Goal: Check status: Check status

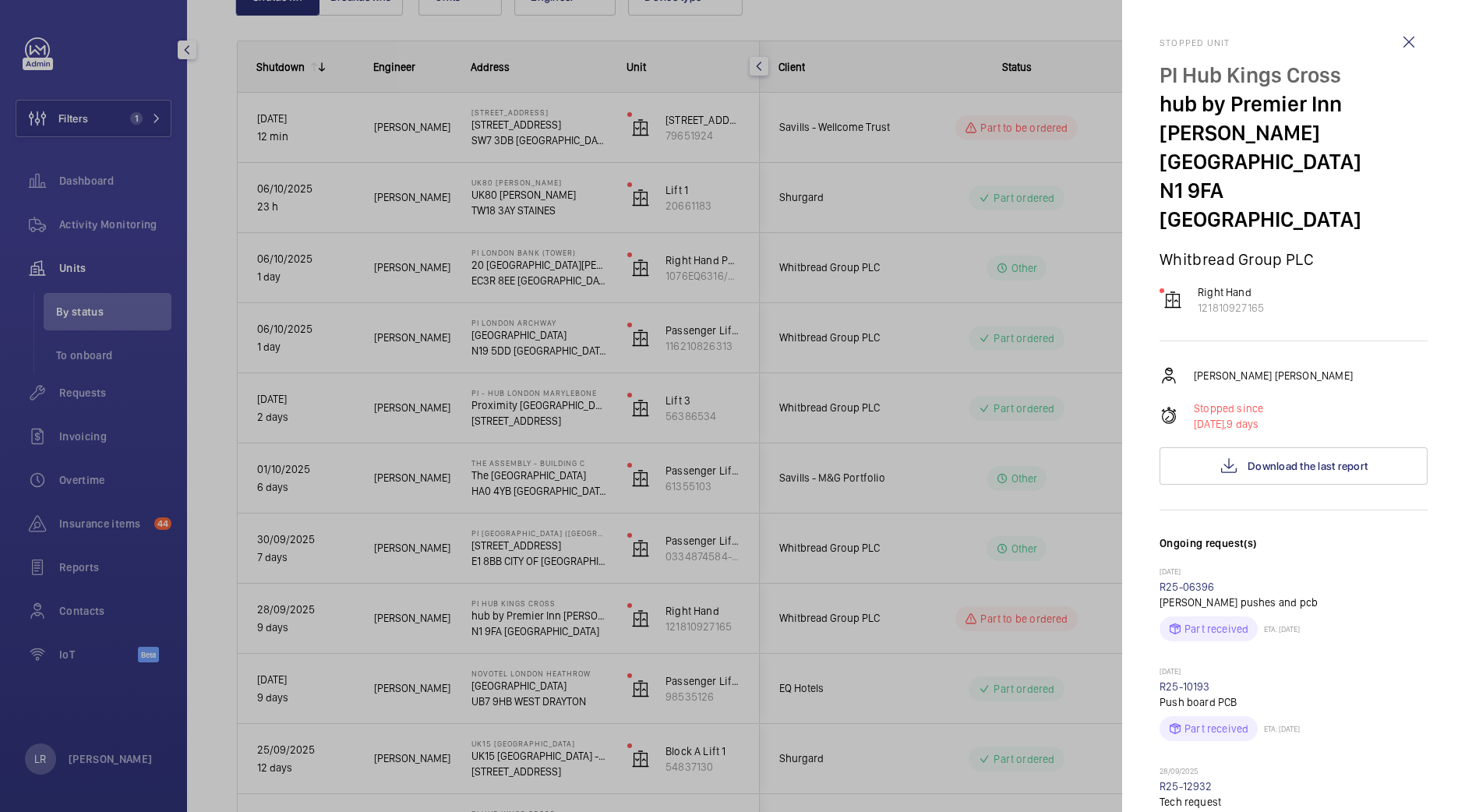
scroll to position [187, 0]
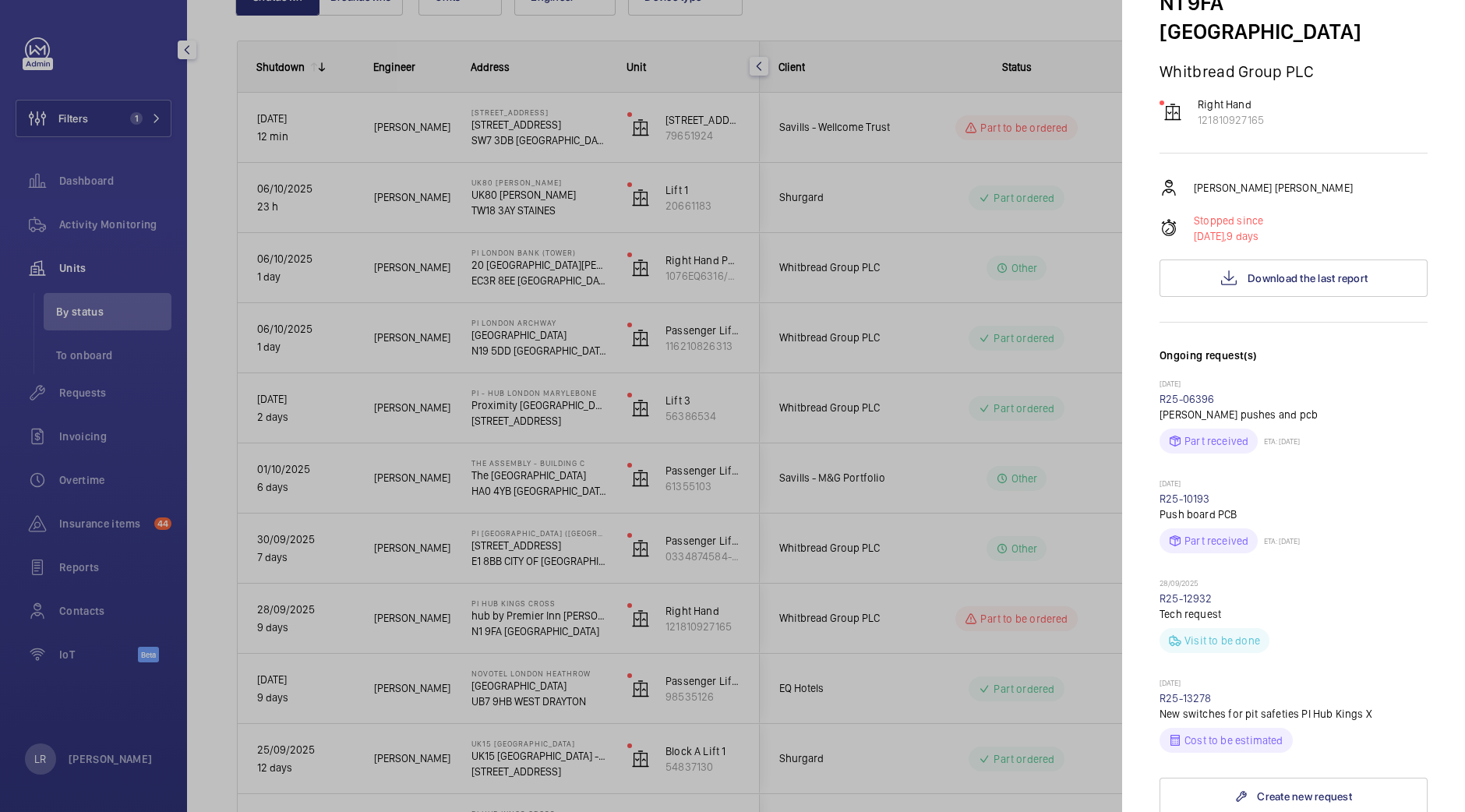
click at [1057, 543] on div at bounding box center [732, 406] width 1465 height 812
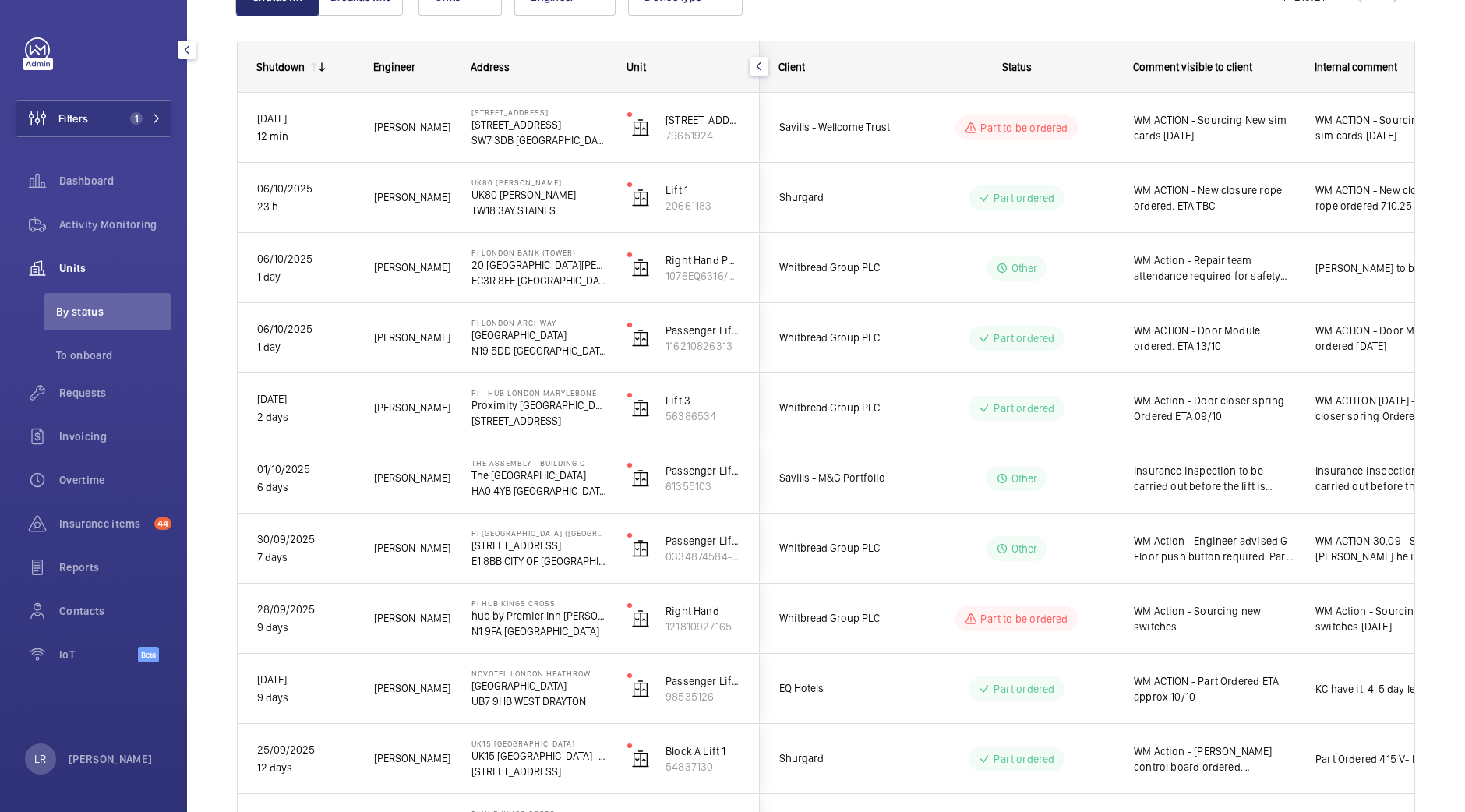
scroll to position [0, 0]
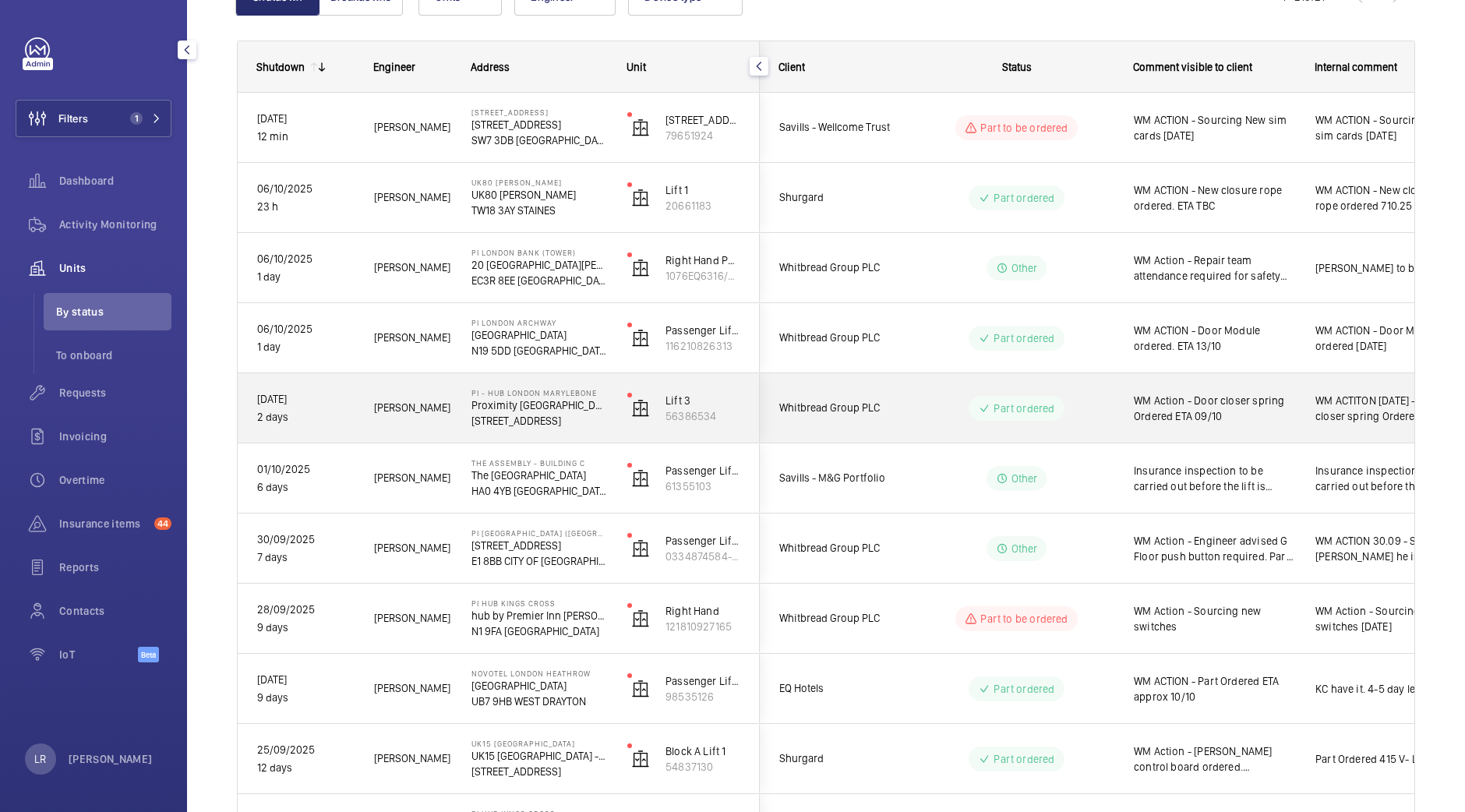
click at [853, 410] on span "Whitbread Group PLC" at bounding box center [840, 407] width 120 height 18
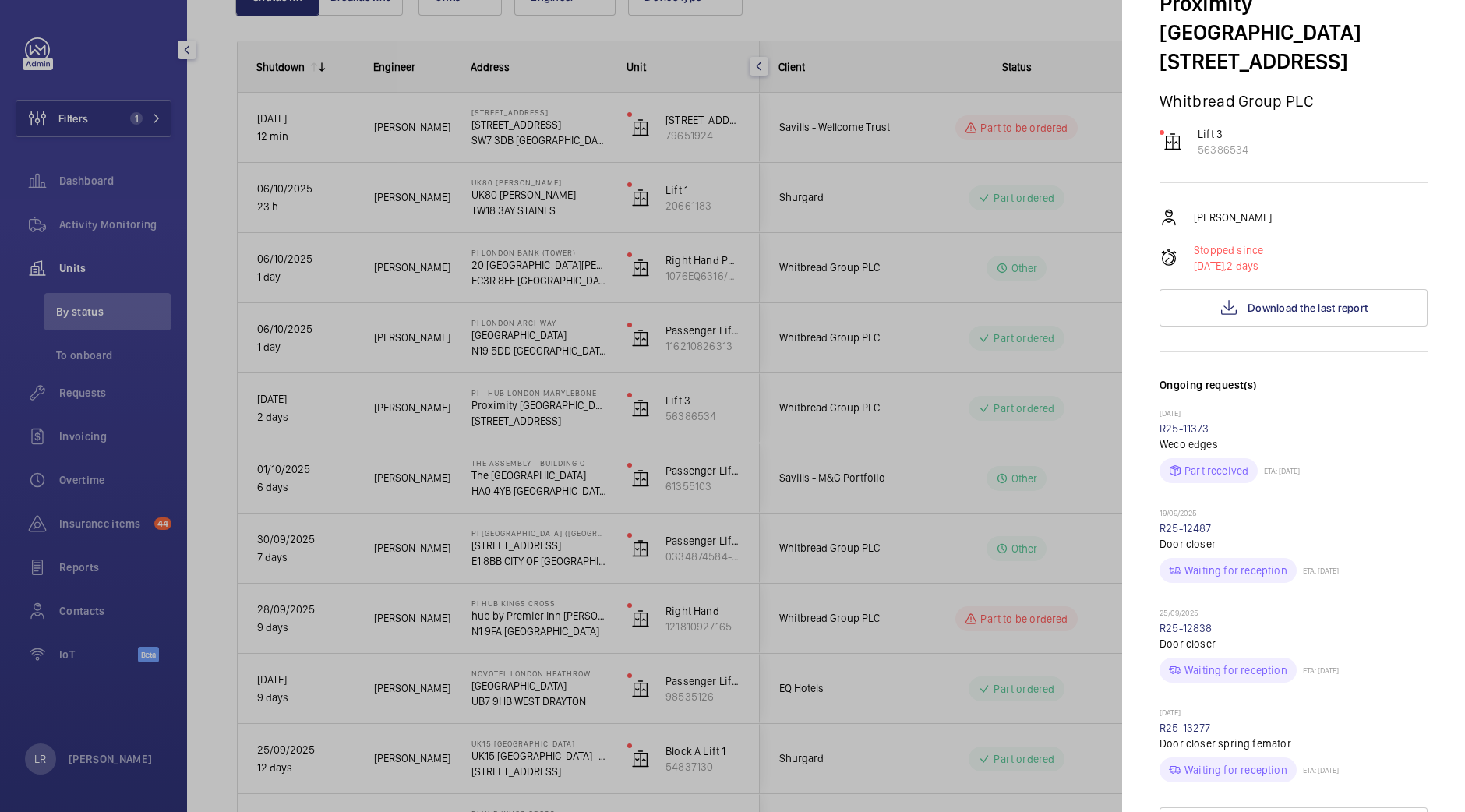
scroll to position [169, 0]
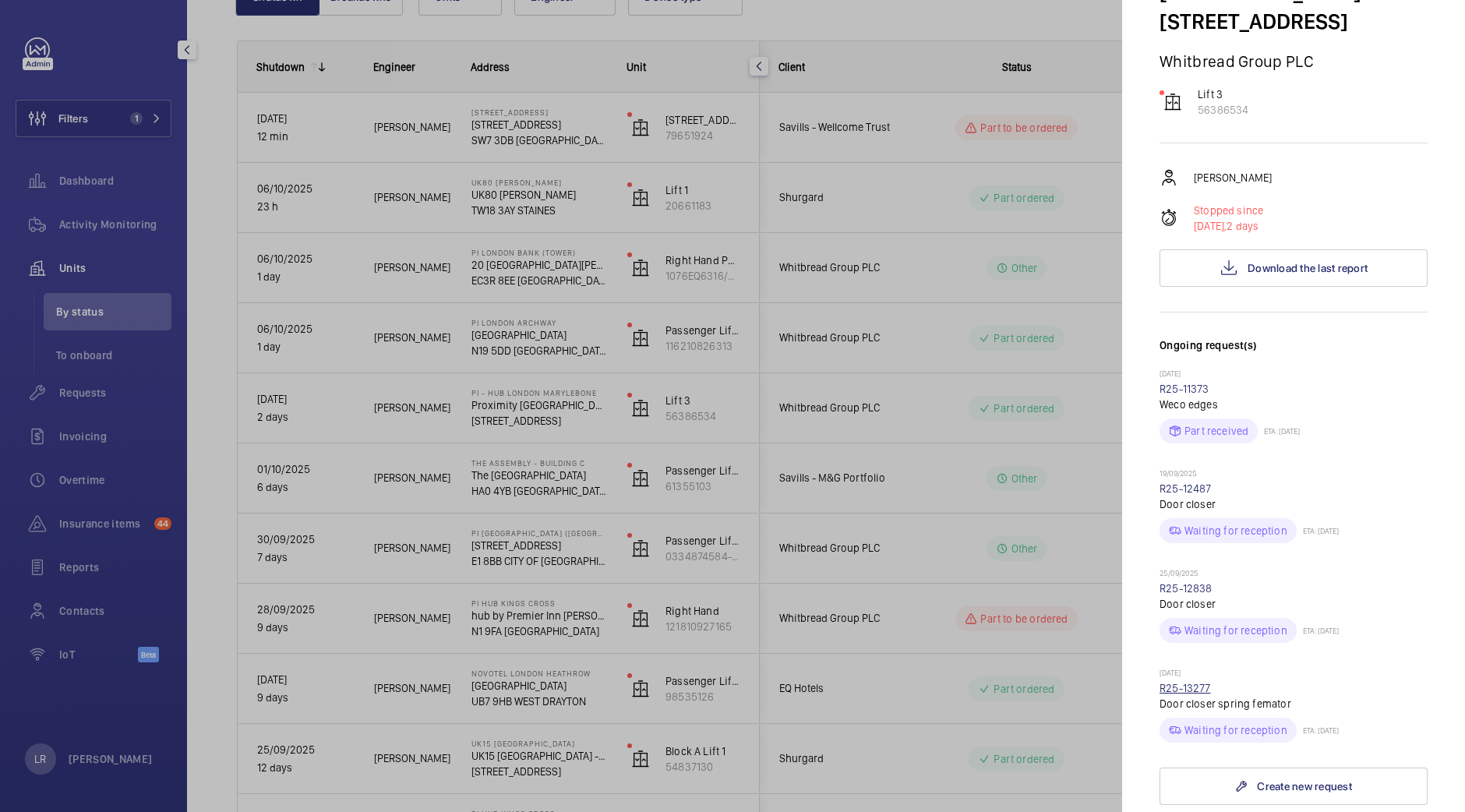
click at [1184, 682] on link "R25-13277" at bounding box center [1186, 688] width 51 height 13
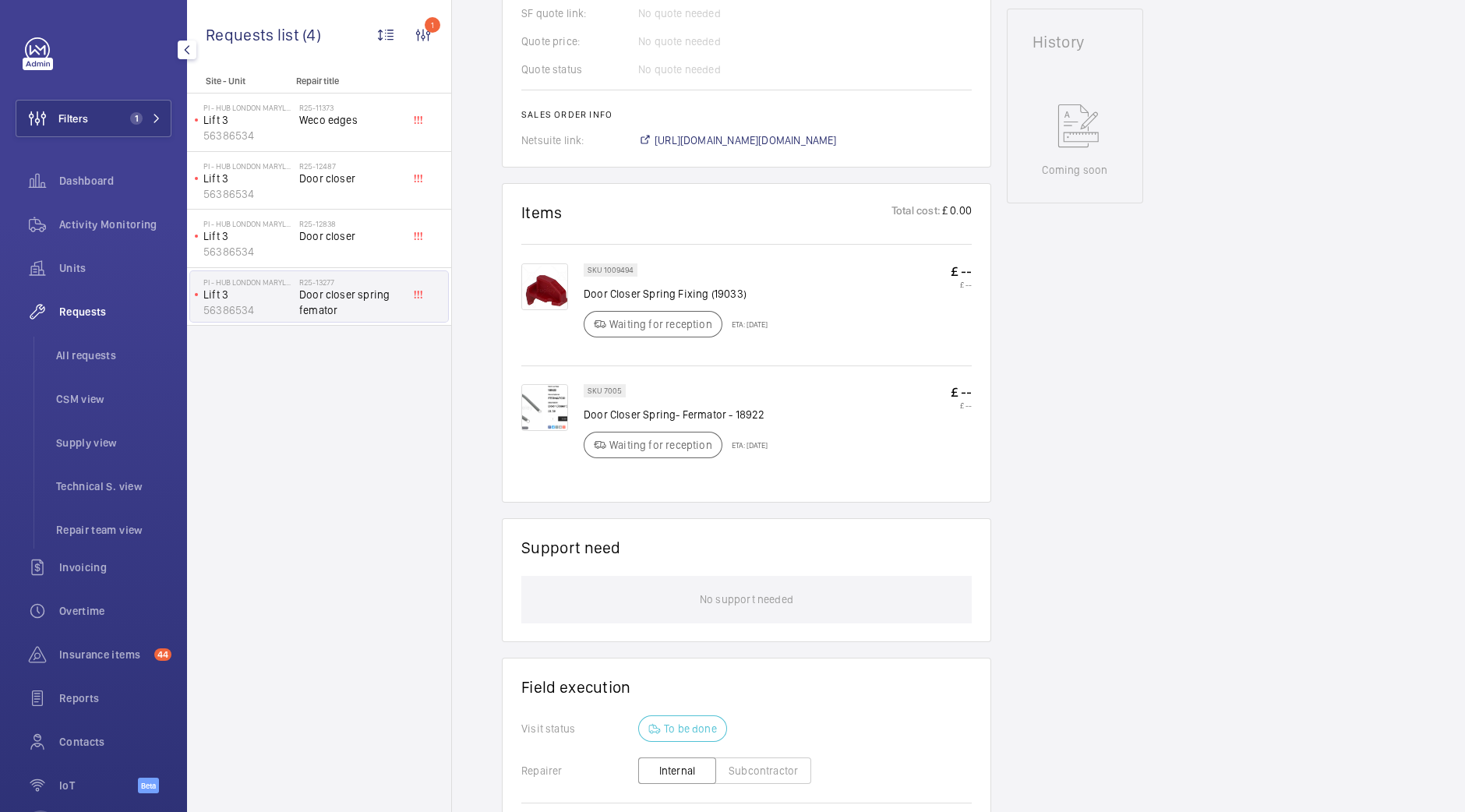
scroll to position [531, 0]
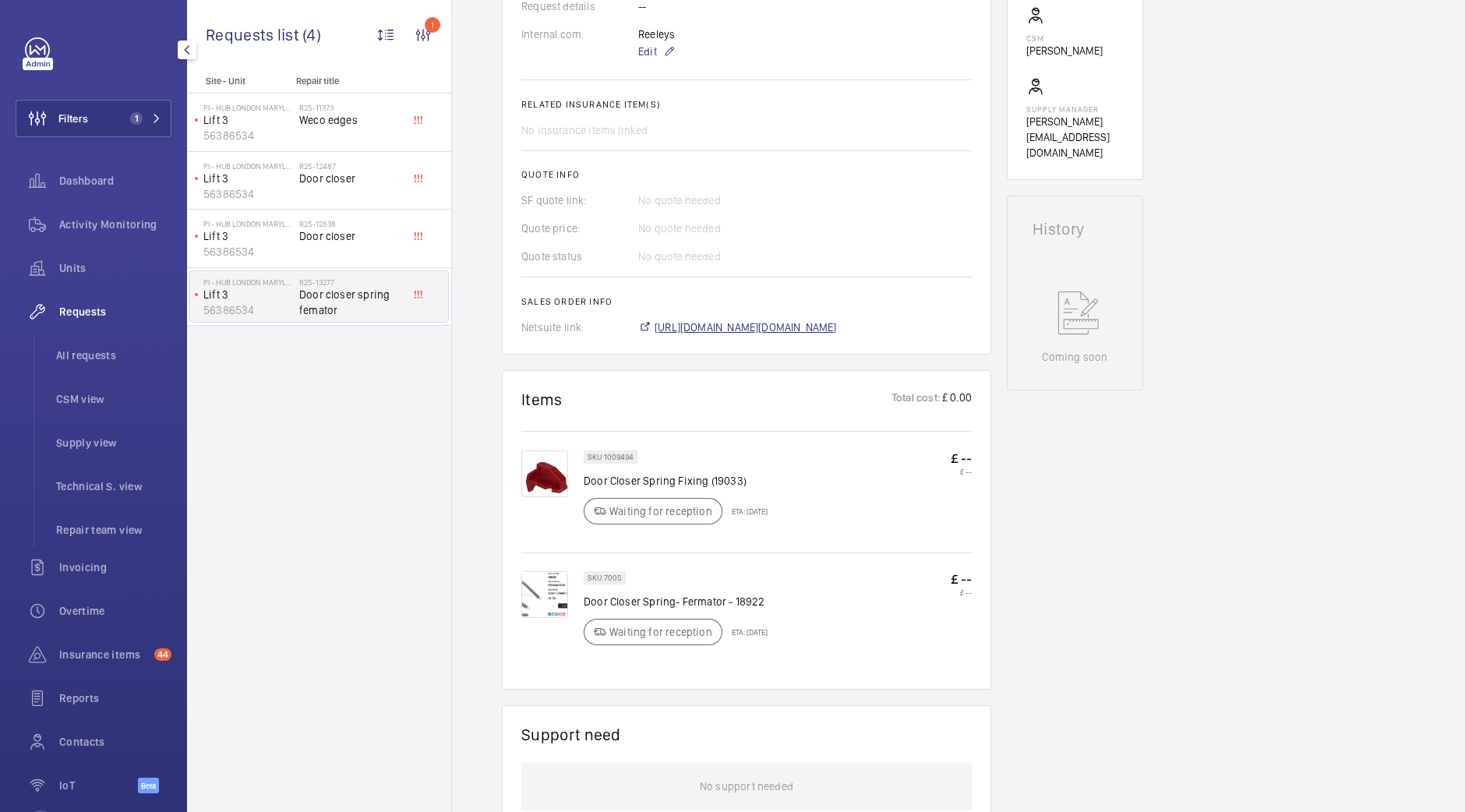
click at [768, 329] on span "https://6461500.app.netsuite.com/app/accounting/transactions/salesord.nl?id=306…" at bounding box center [745, 328] width 183 height 16
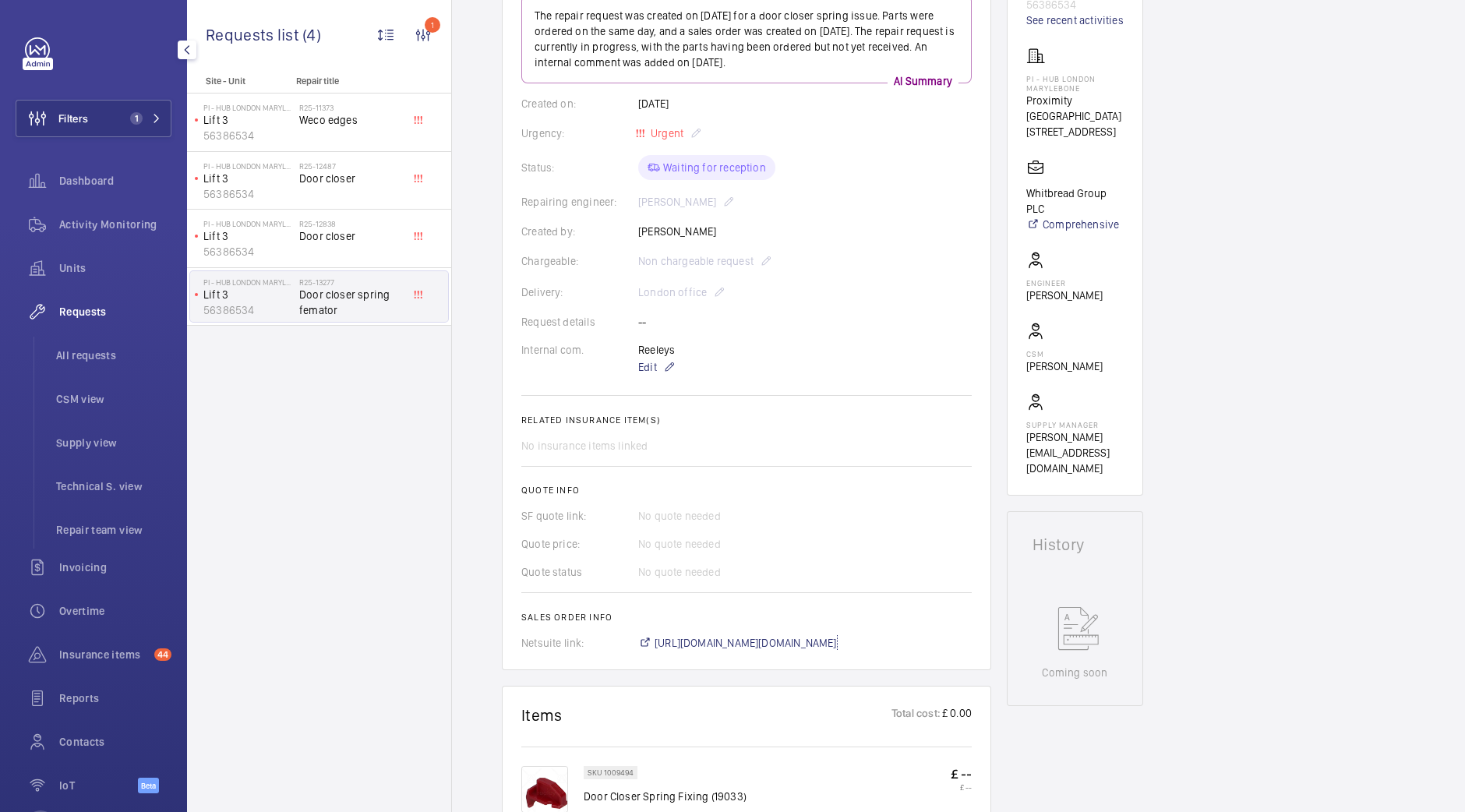
scroll to position [0, 0]
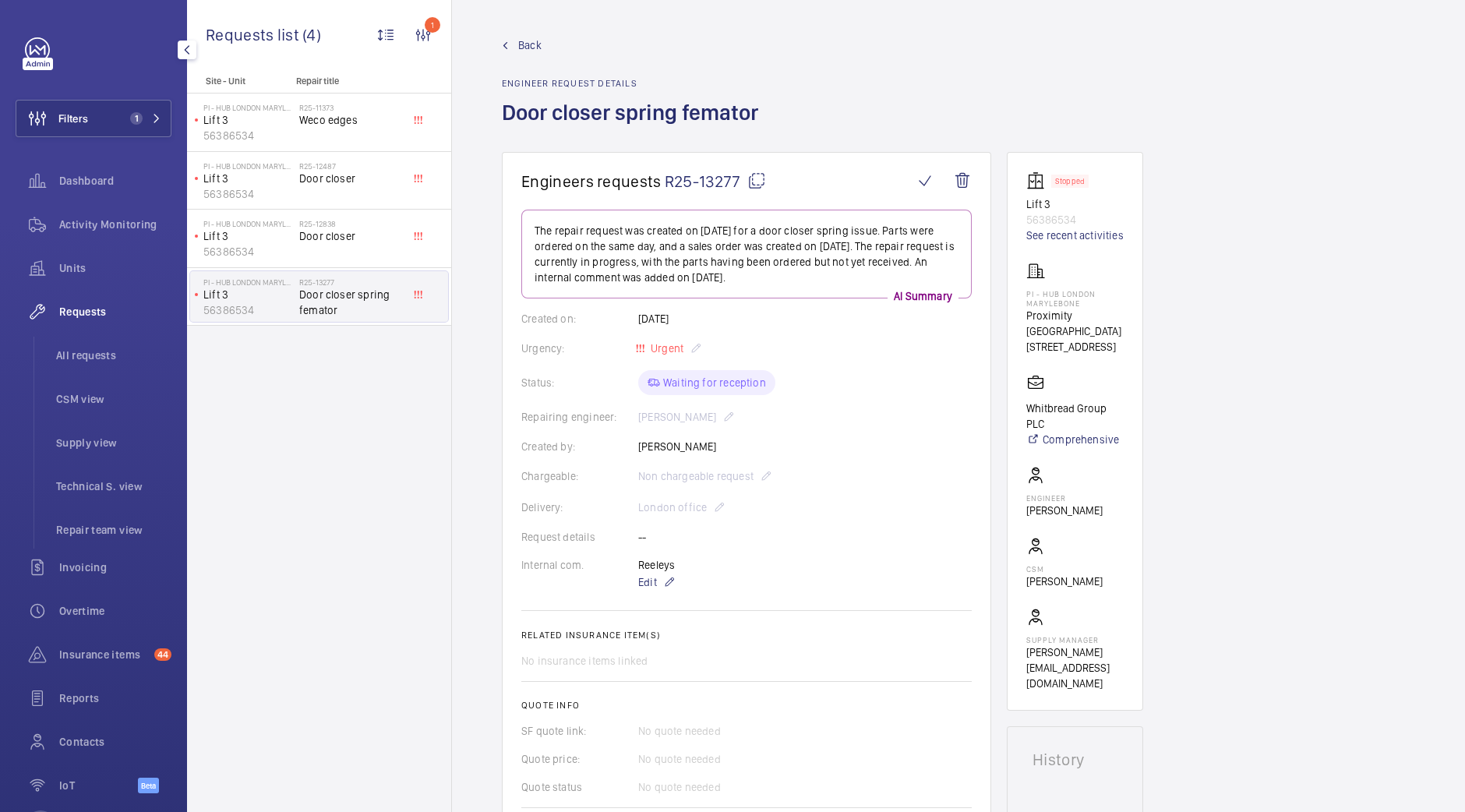
click at [513, 56] on div "Back Engineer request details Door closer spring femator" at bounding box center [635, 95] width 266 height 114
click at [518, 44] on span "Back" at bounding box center [530, 45] width 24 height 16
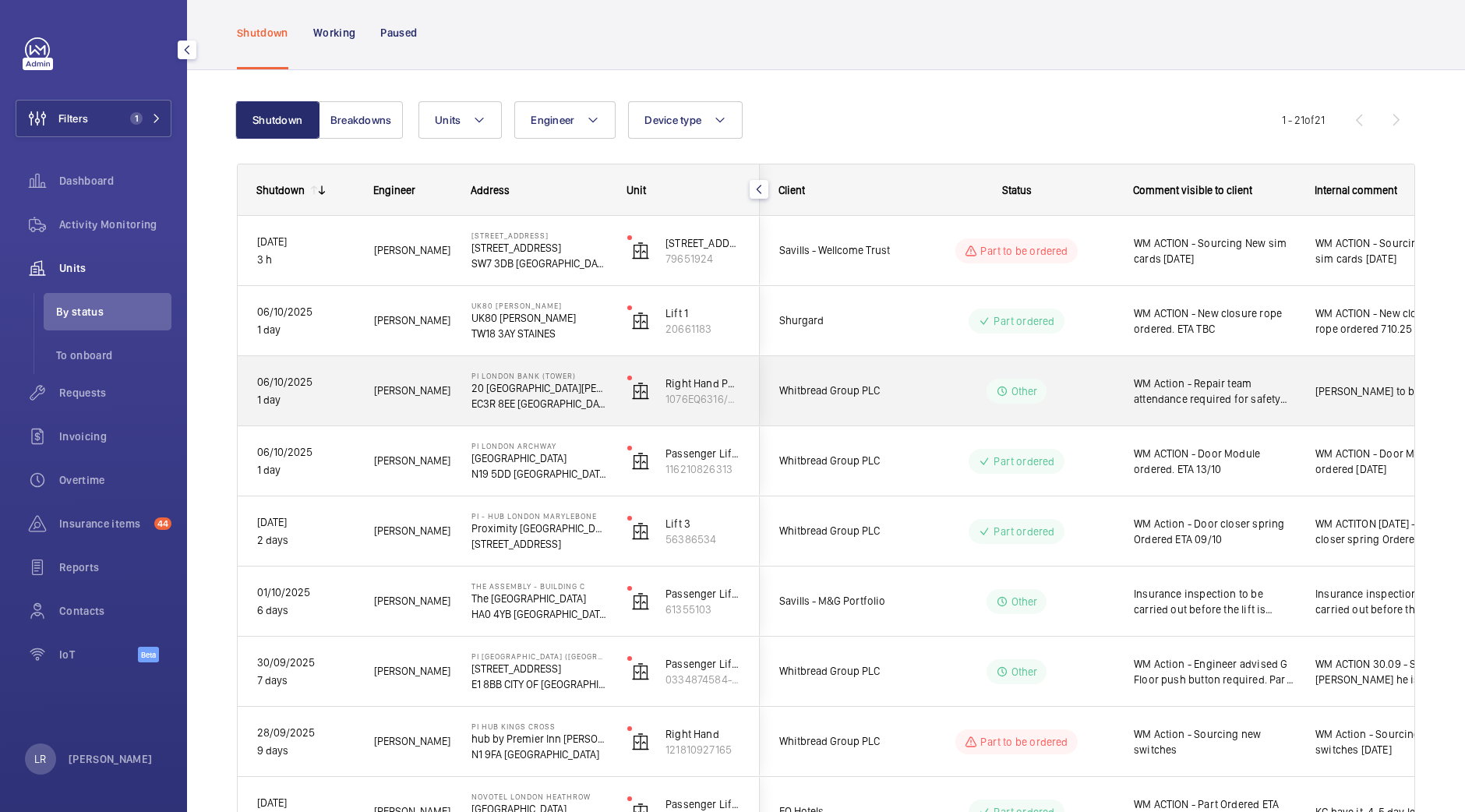
scroll to position [72, 0]
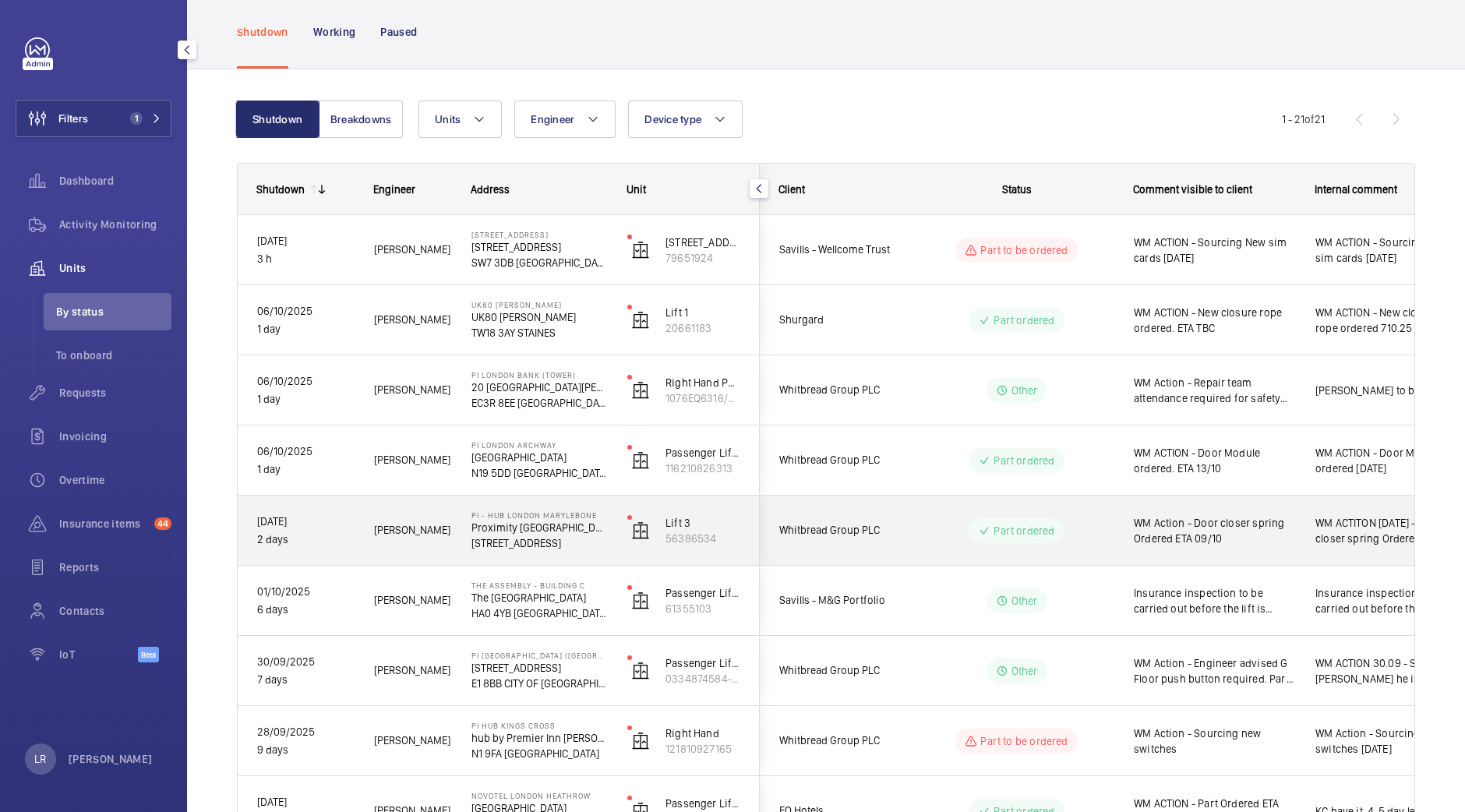
click at [828, 519] on div "Whitbread Group PLC" at bounding box center [830, 530] width 139 height 49
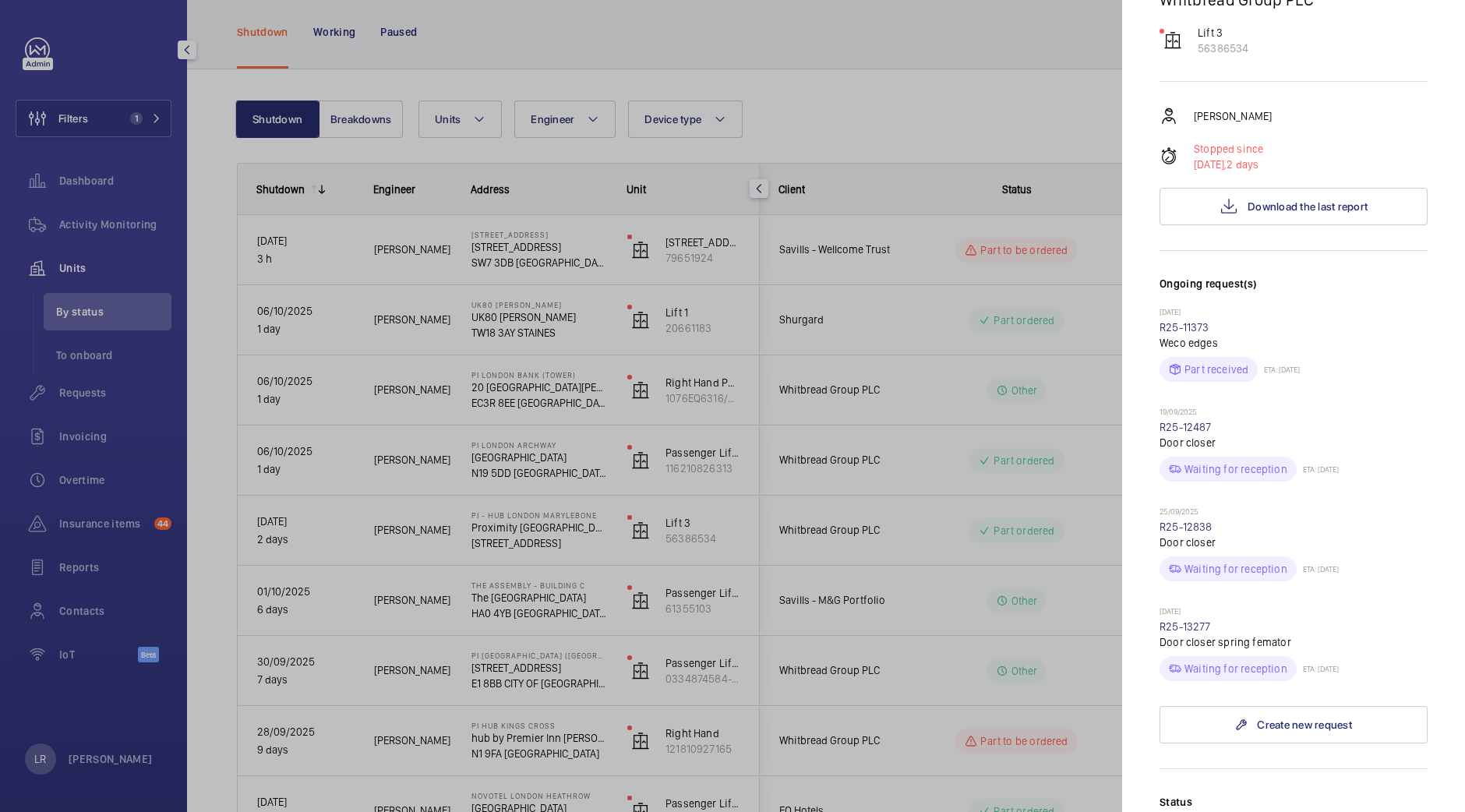
scroll to position [0, 0]
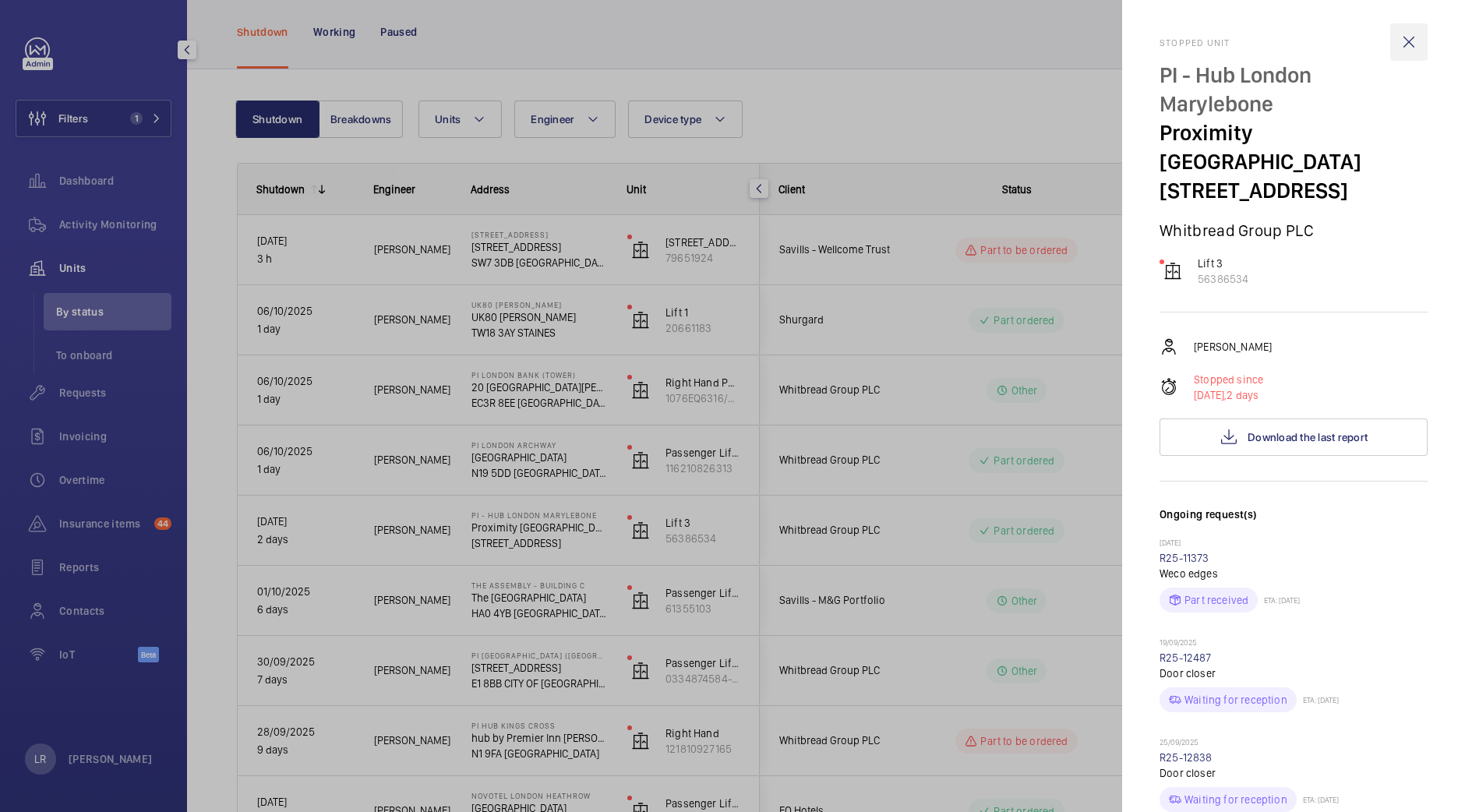
click at [1394, 42] on wm-front-icon-button at bounding box center [1410, 42] width 38 height 37
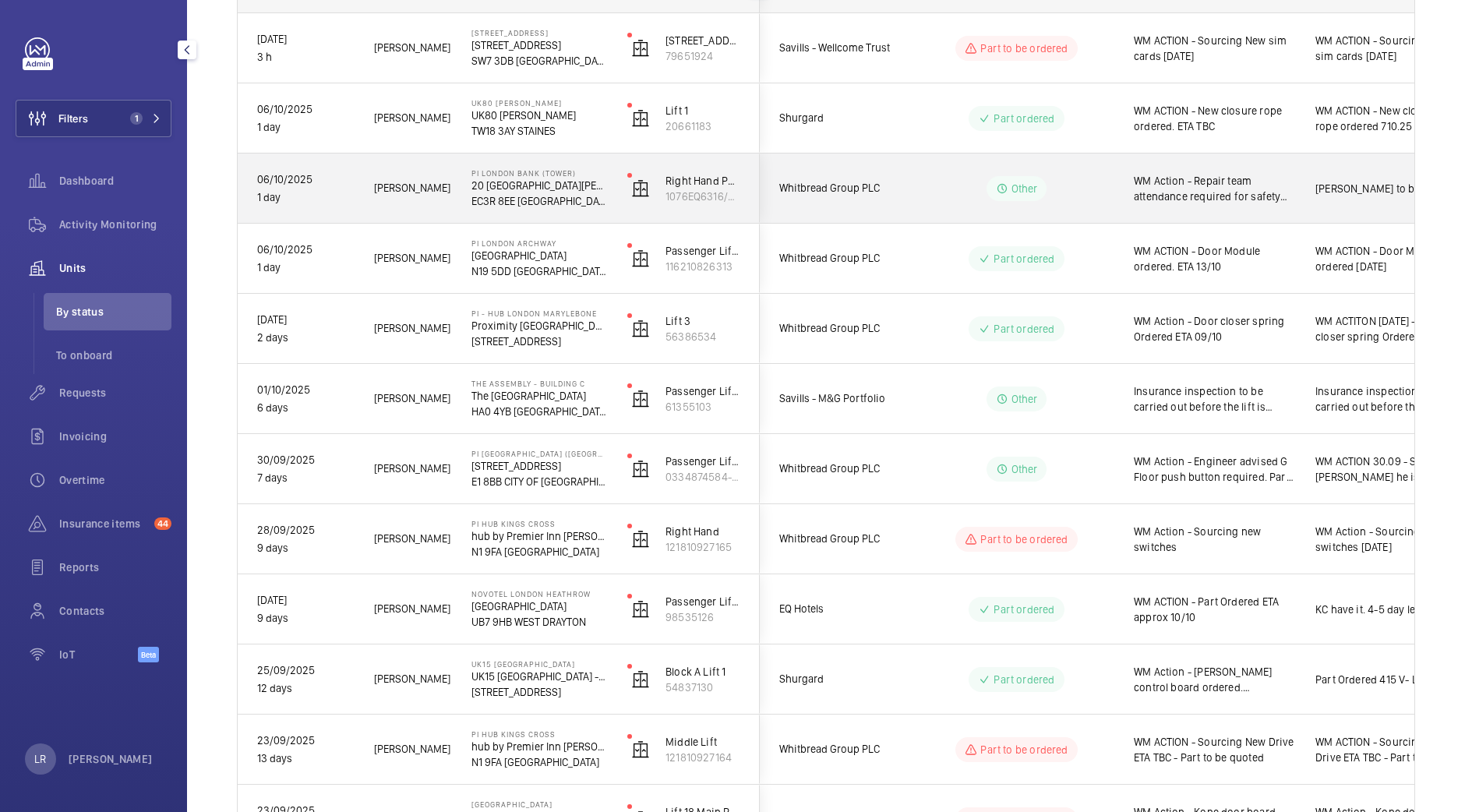
scroll to position [274, 0]
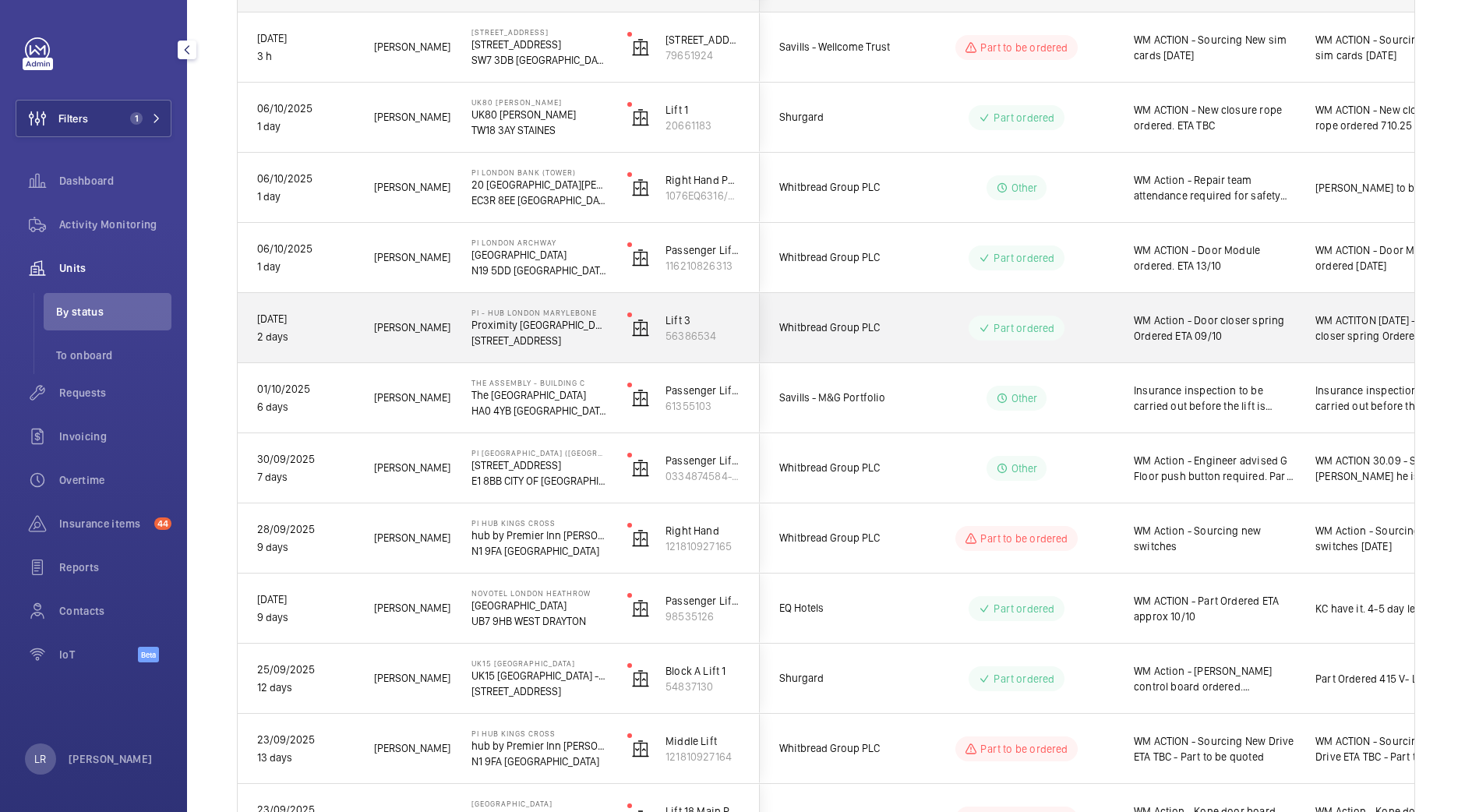
click at [909, 313] on div "Part ordered" at bounding box center [1008, 328] width 213 height 56
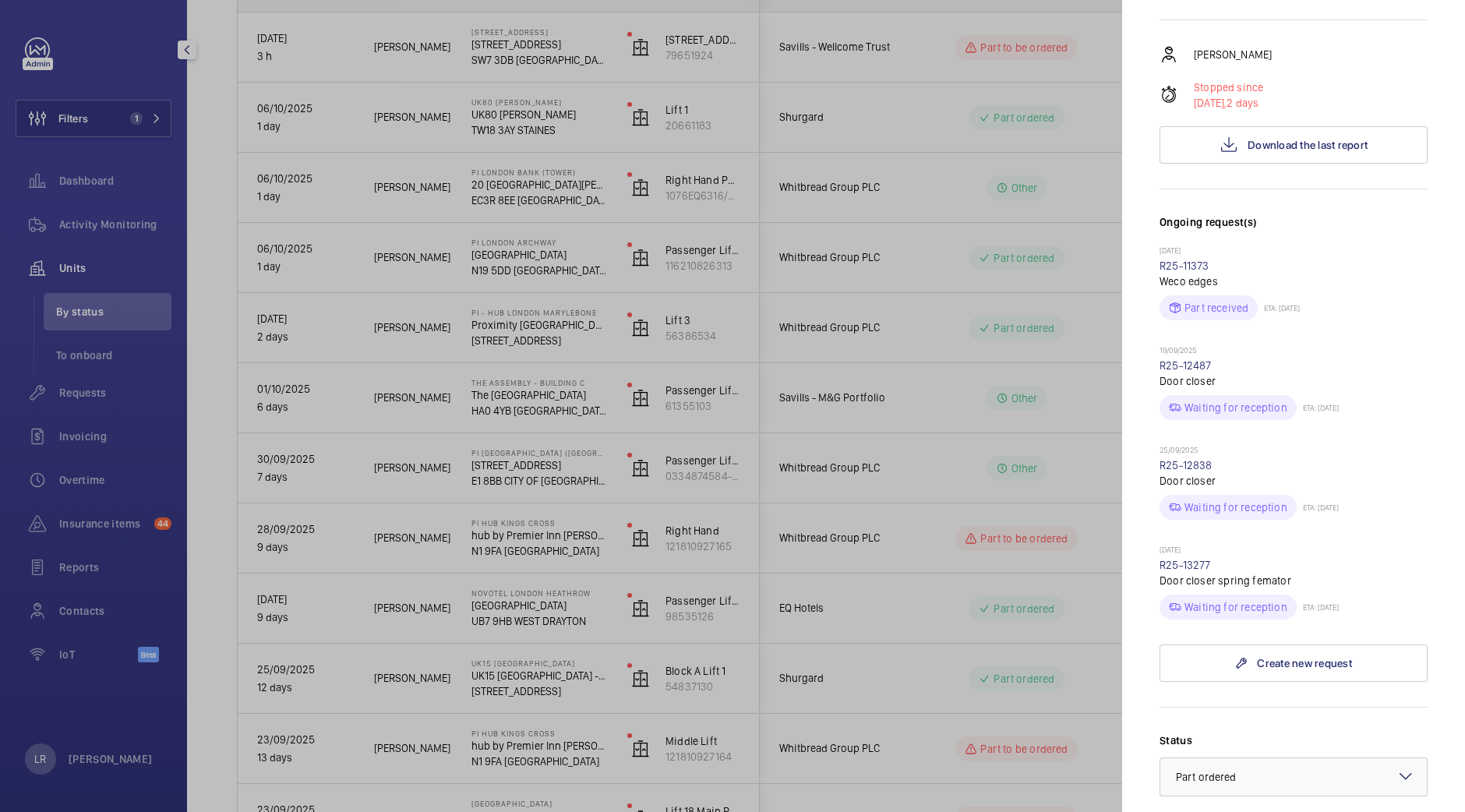
scroll to position [299, 0]
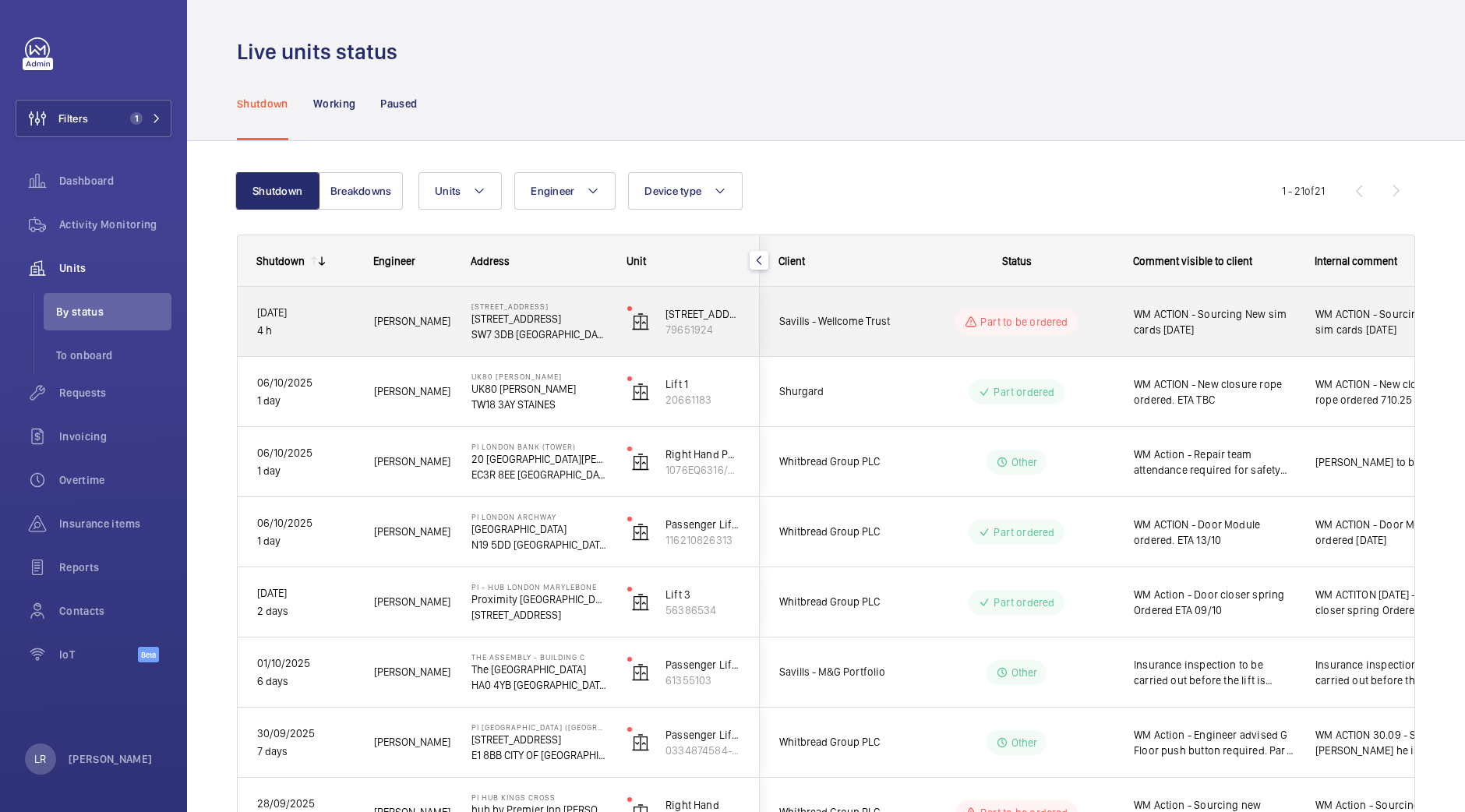
click at [854, 294] on div "Savills - Wellcome Trust" at bounding box center [830, 322] width 140 height 69
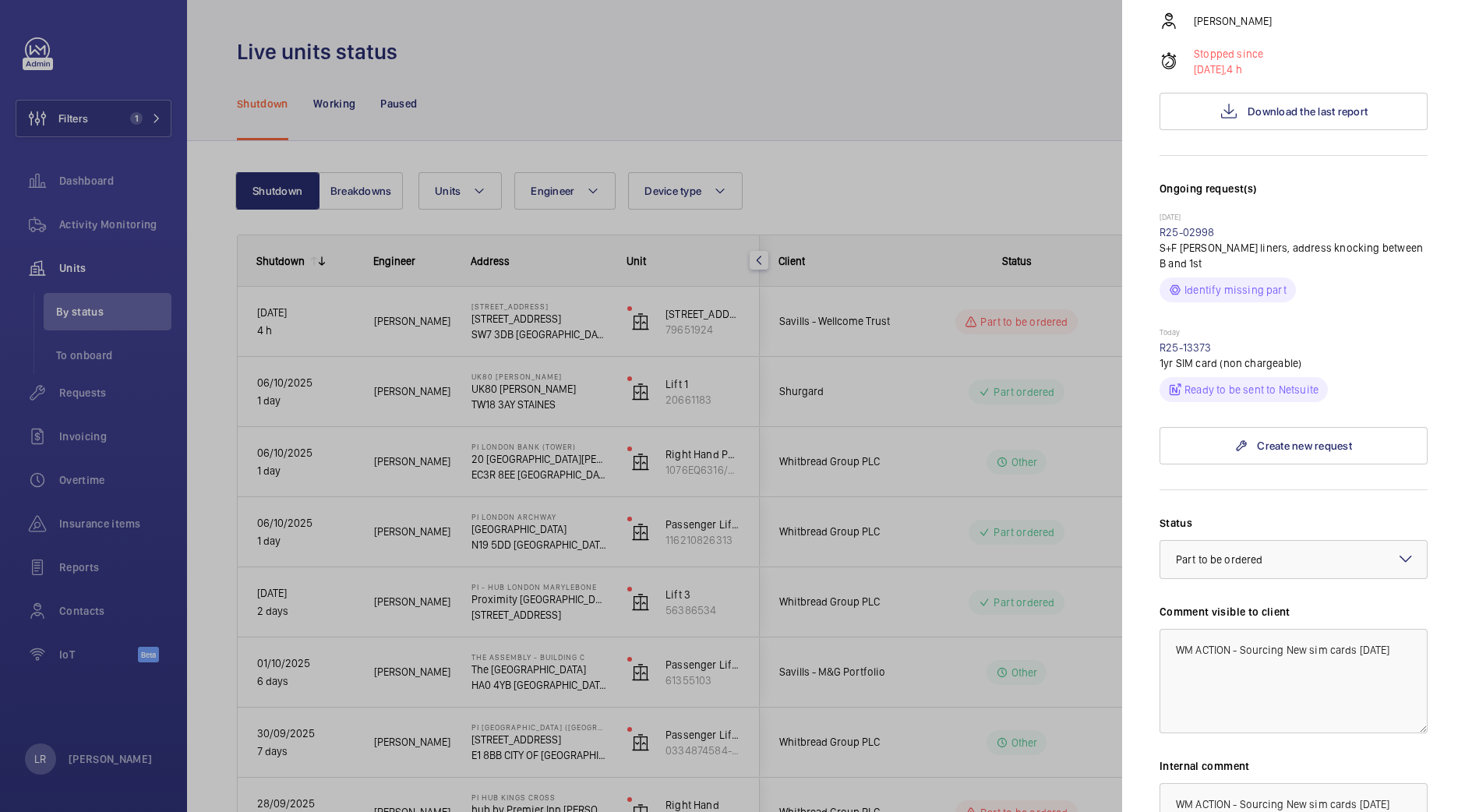
scroll to position [299, 0]
click at [878, 144] on div at bounding box center [732, 406] width 1465 height 812
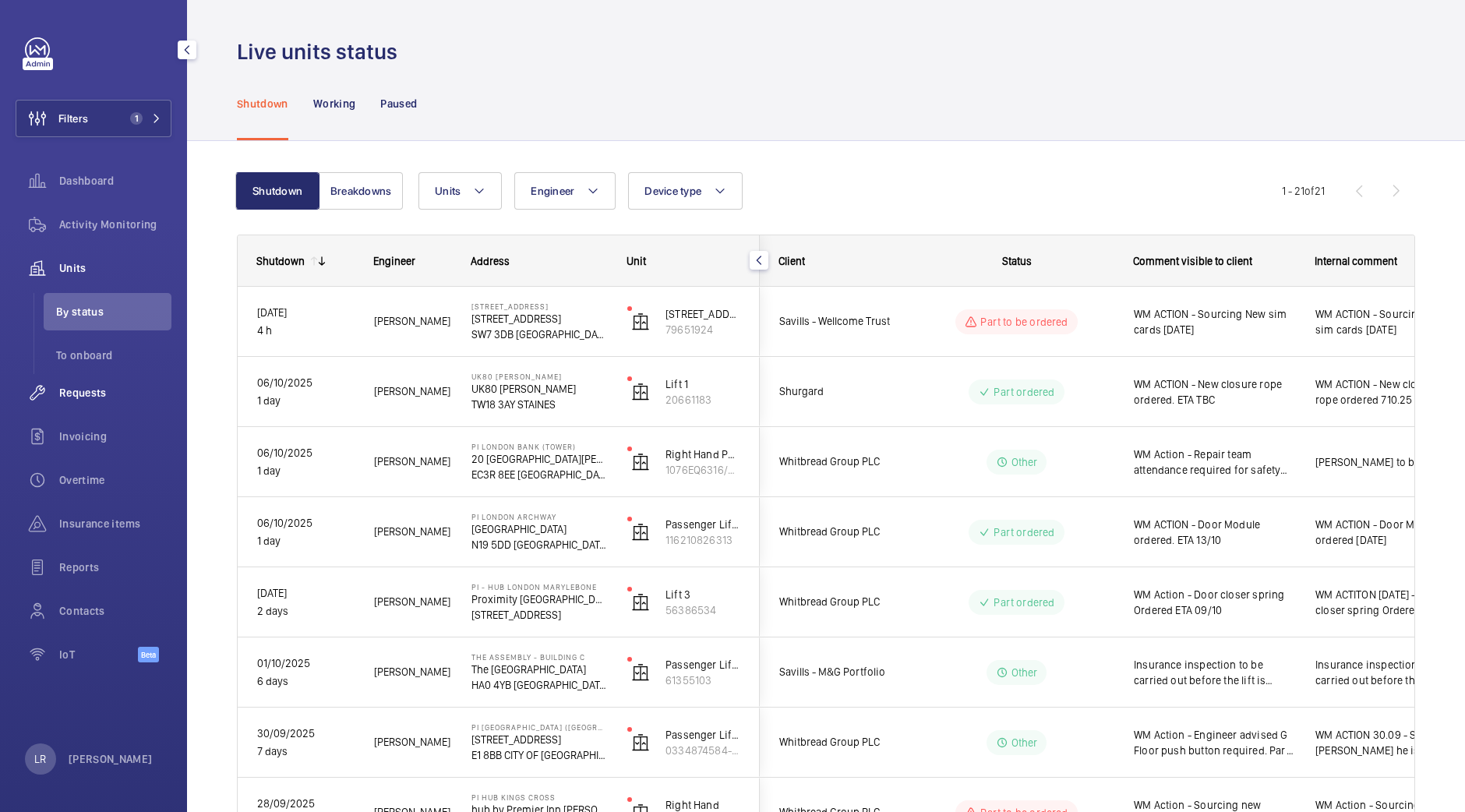
click at [102, 406] on div "Requests" at bounding box center [94, 393] width 156 height 37
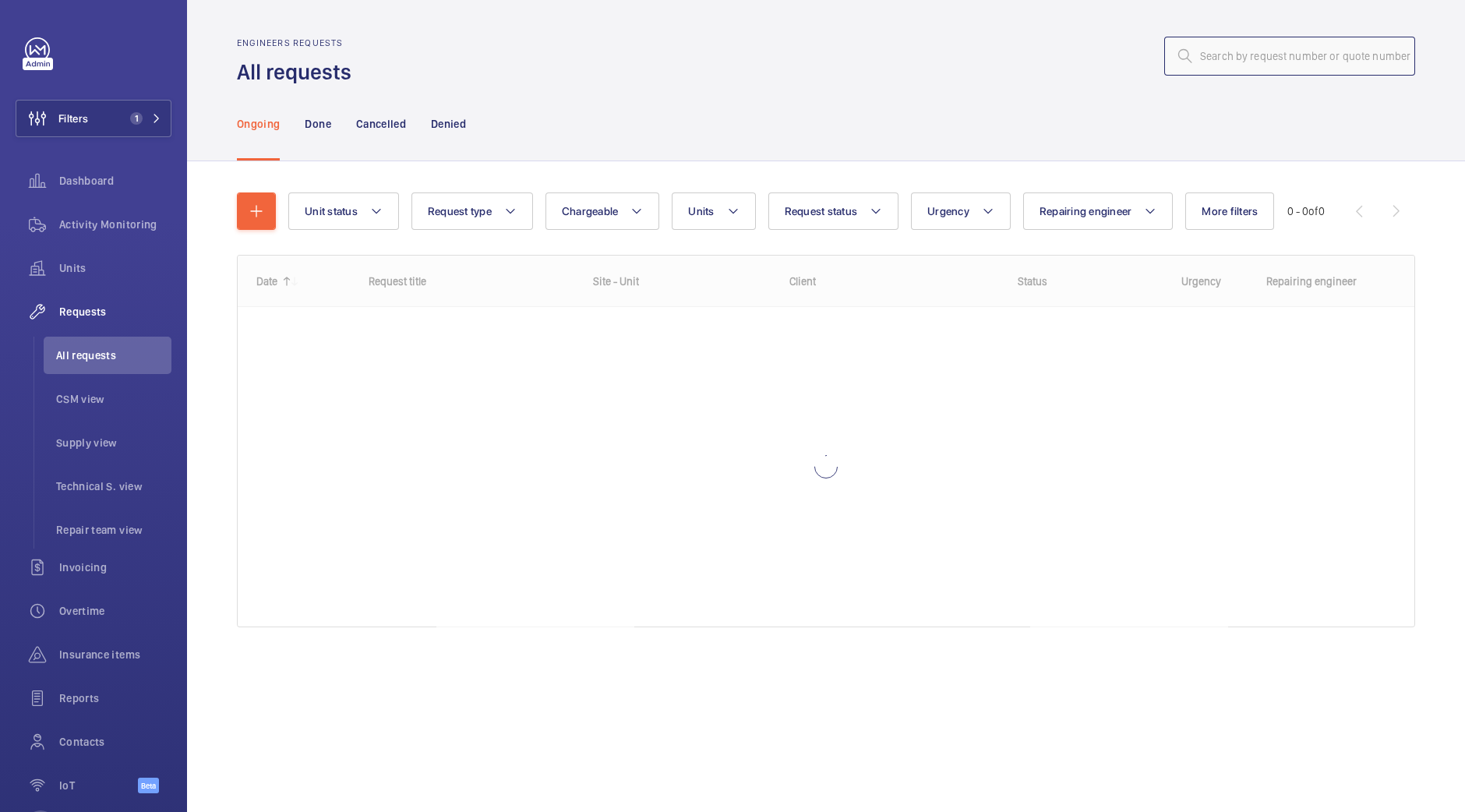
click at [1279, 72] on input "text" at bounding box center [1290, 55] width 251 height 38
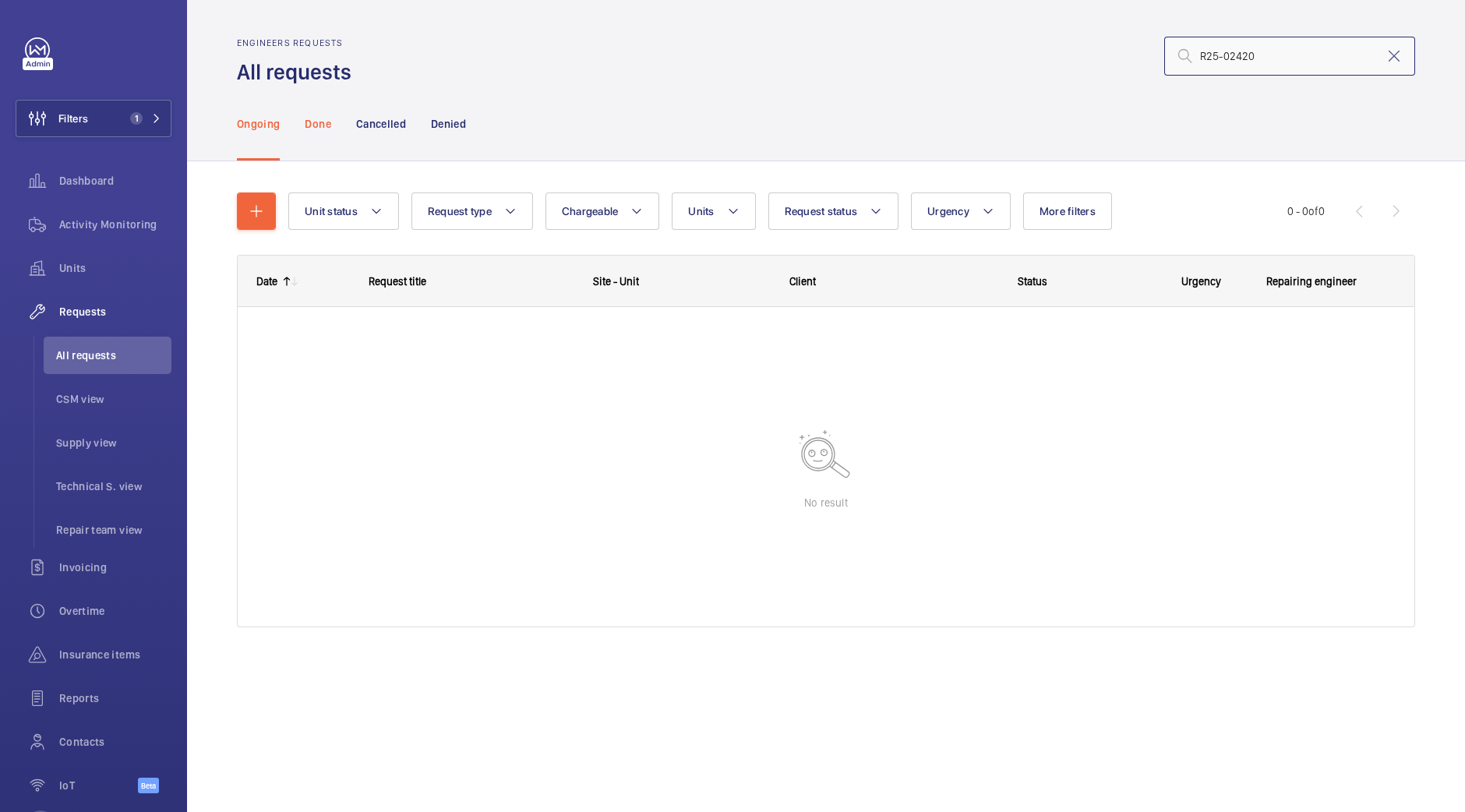
type input "R25-02420"
click at [327, 134] on div "Done" at bounding box center [318, 123] width 26 height 74
click at [402, 132] on div "Cancelled" at bounding box center [381, 123] width 50 height 74
click at [431, 131] on div "Denied" at bounding box center [449, 123] width 36 height 74
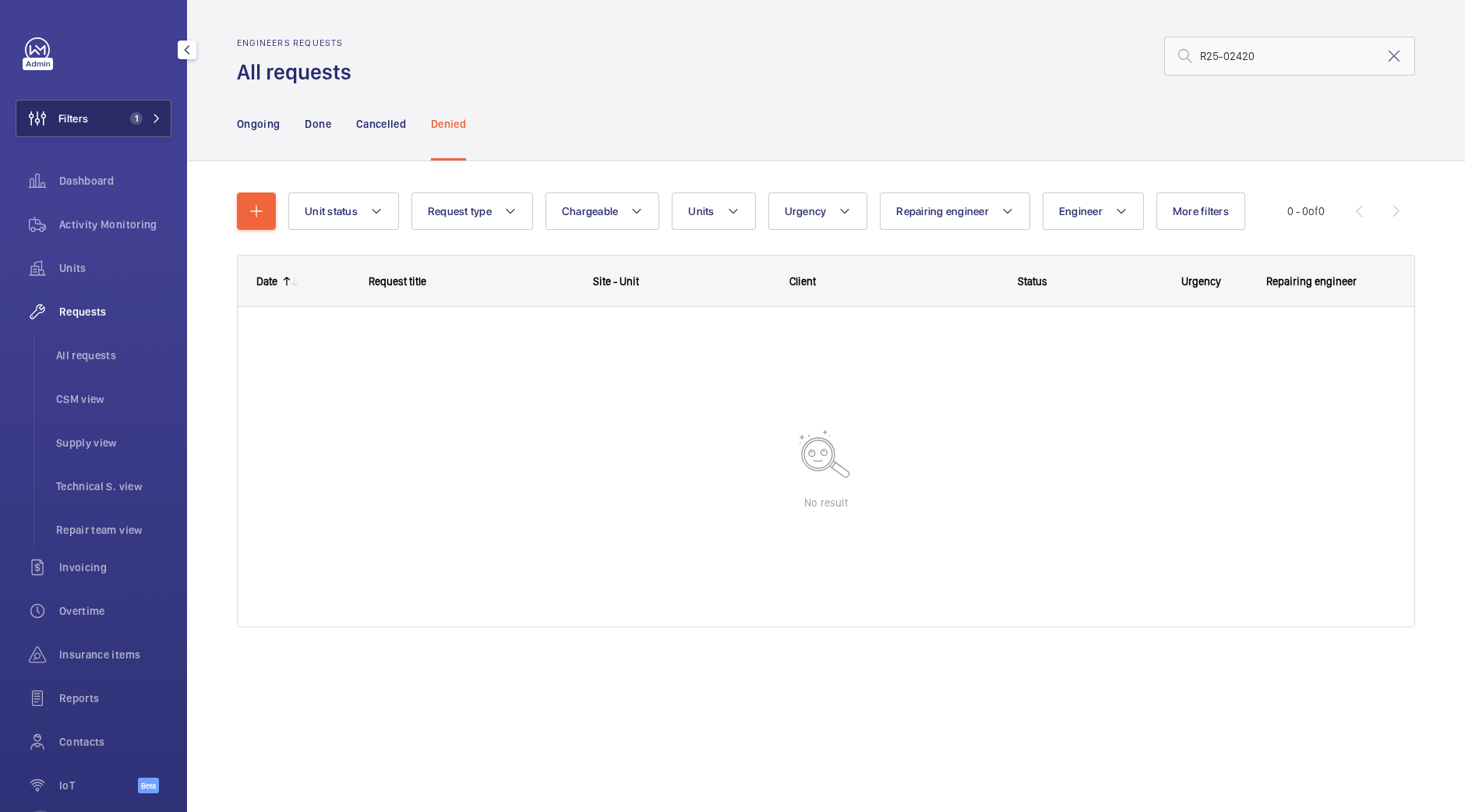
drag, startPoint x: 102, startPoint y: 137, endPoint x: 107, endPoint y: 130, distance: 8.6
click at [107, 130] on div "Filters 1 Dashboard Activity Monitoring Units Requests All requests CSM view Su…" at bounding box center [94, 423] width 156 height 773
click at [107, 130] on button "Filters 1" at bounding box center [94, 118] width 156 height 37
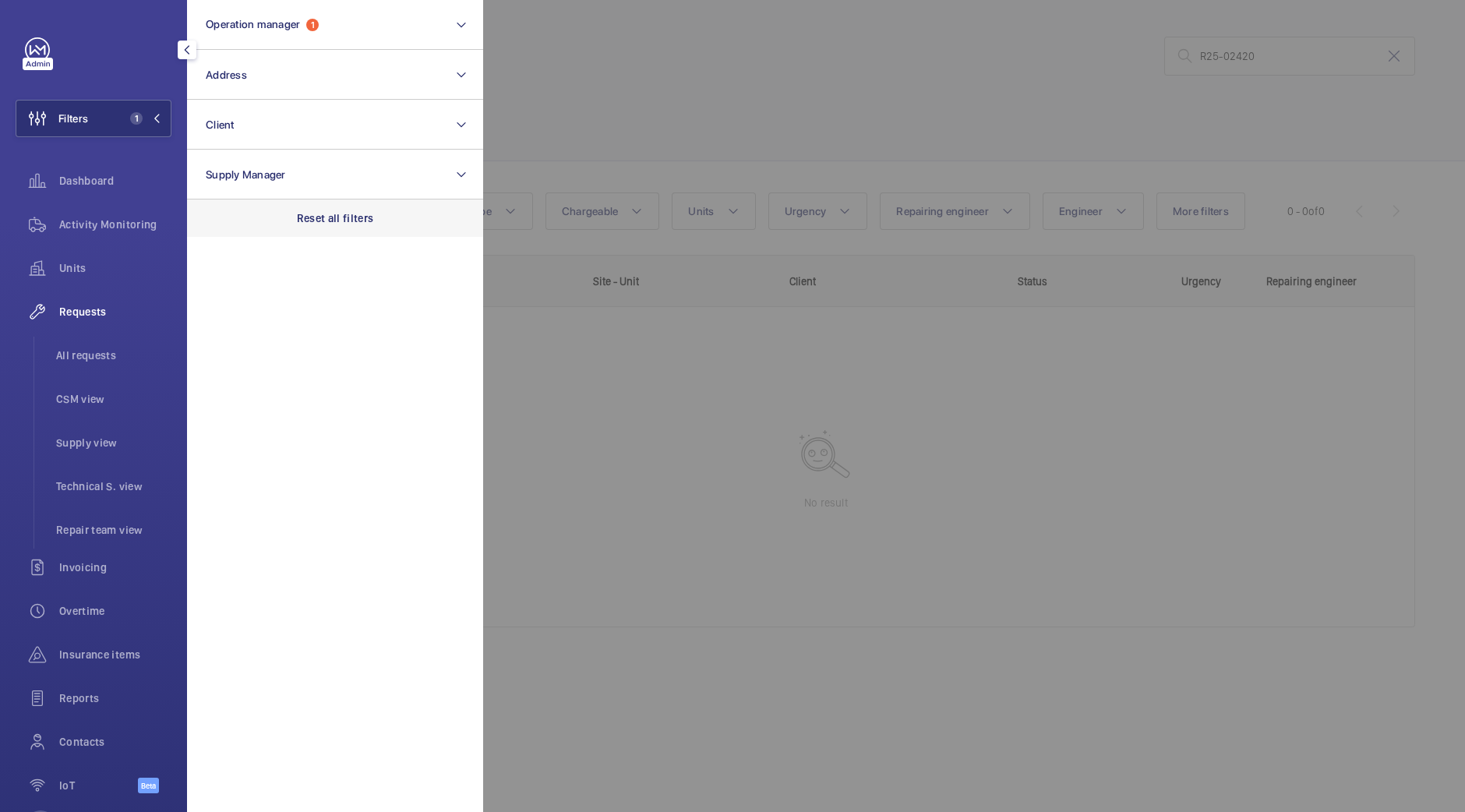
click at [279, 224] on div "Reset all filters" at bounding box center [336, 218] width 296 height 37
click at [621, 84] on div at bounding box center [1216, 406] width 1465 height 812
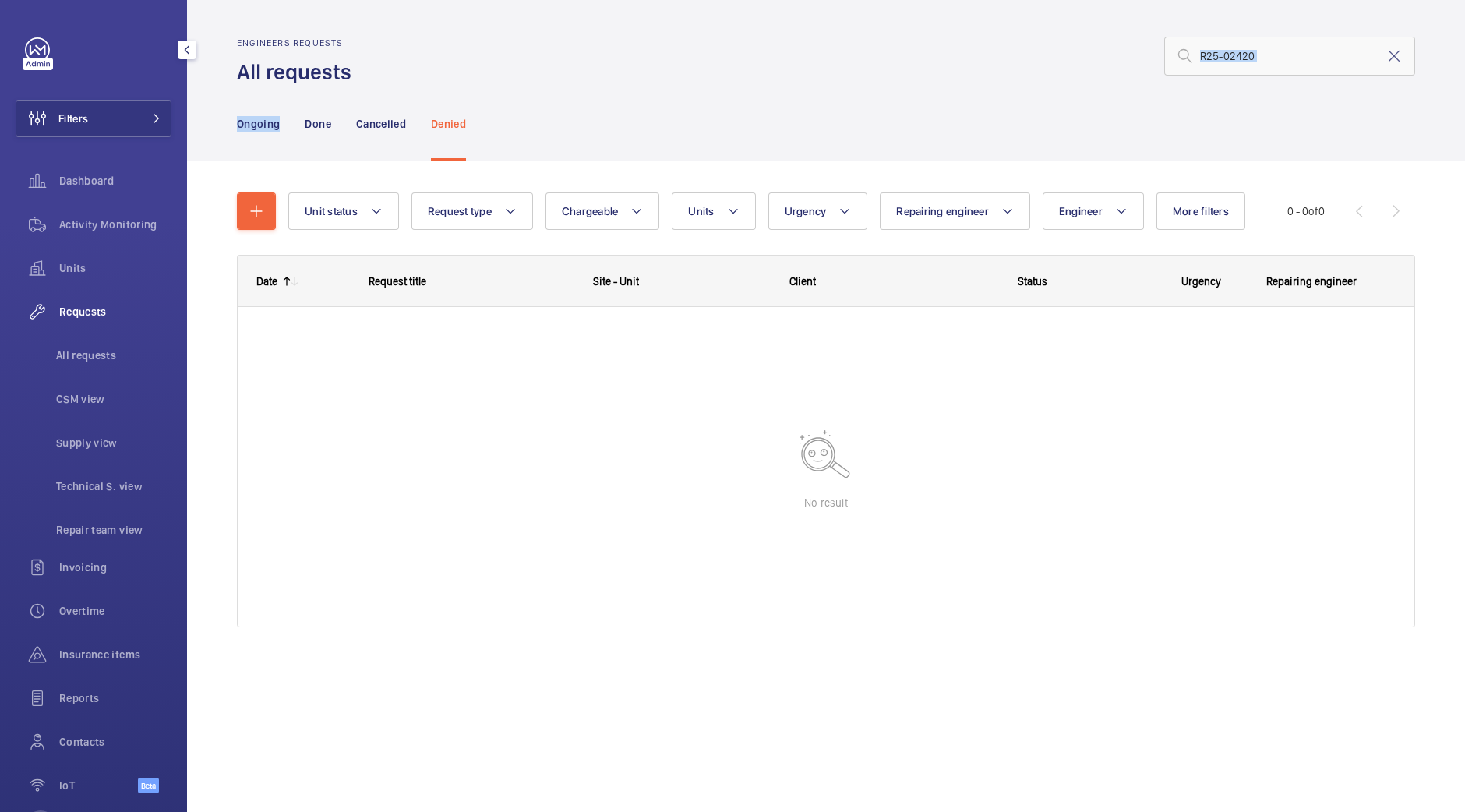
drag, startPoint x: 621, startPoint y: 84, endPoint x: 287, endPoint y: 146, distance: 339.7
click at [287, 146] on div "Engineers requests All requests R25-02420 Ongoing Done Cancelled Denied Unit st…" at bounding box center [826, 406] width 1278 height 812
click at [308, 137] on div "Done" at bounding box center [318, 123] width 26 height 74
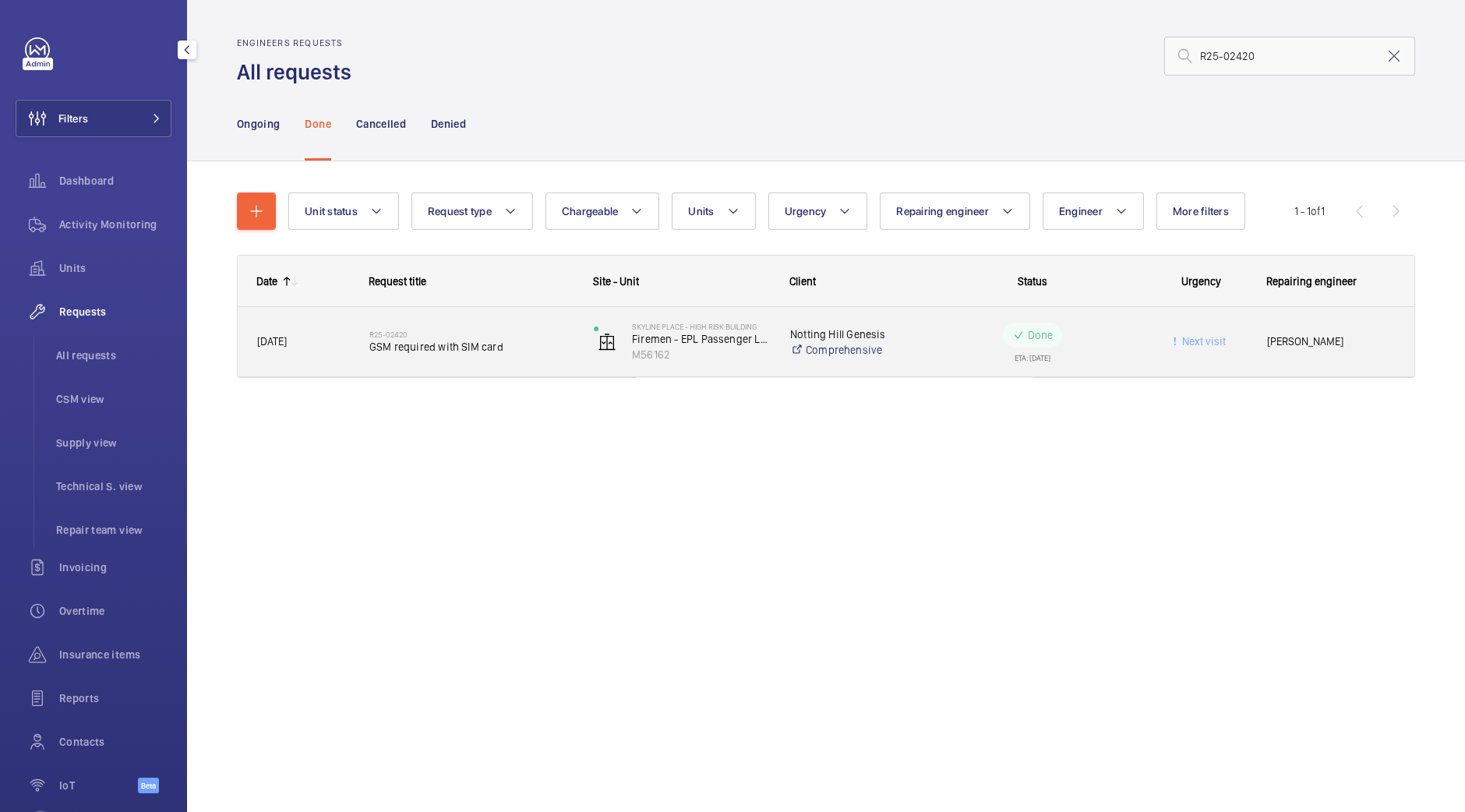
click at [432, 336] on h2 "R25-02420" at bounding box center [471, 333] width 204 height 9
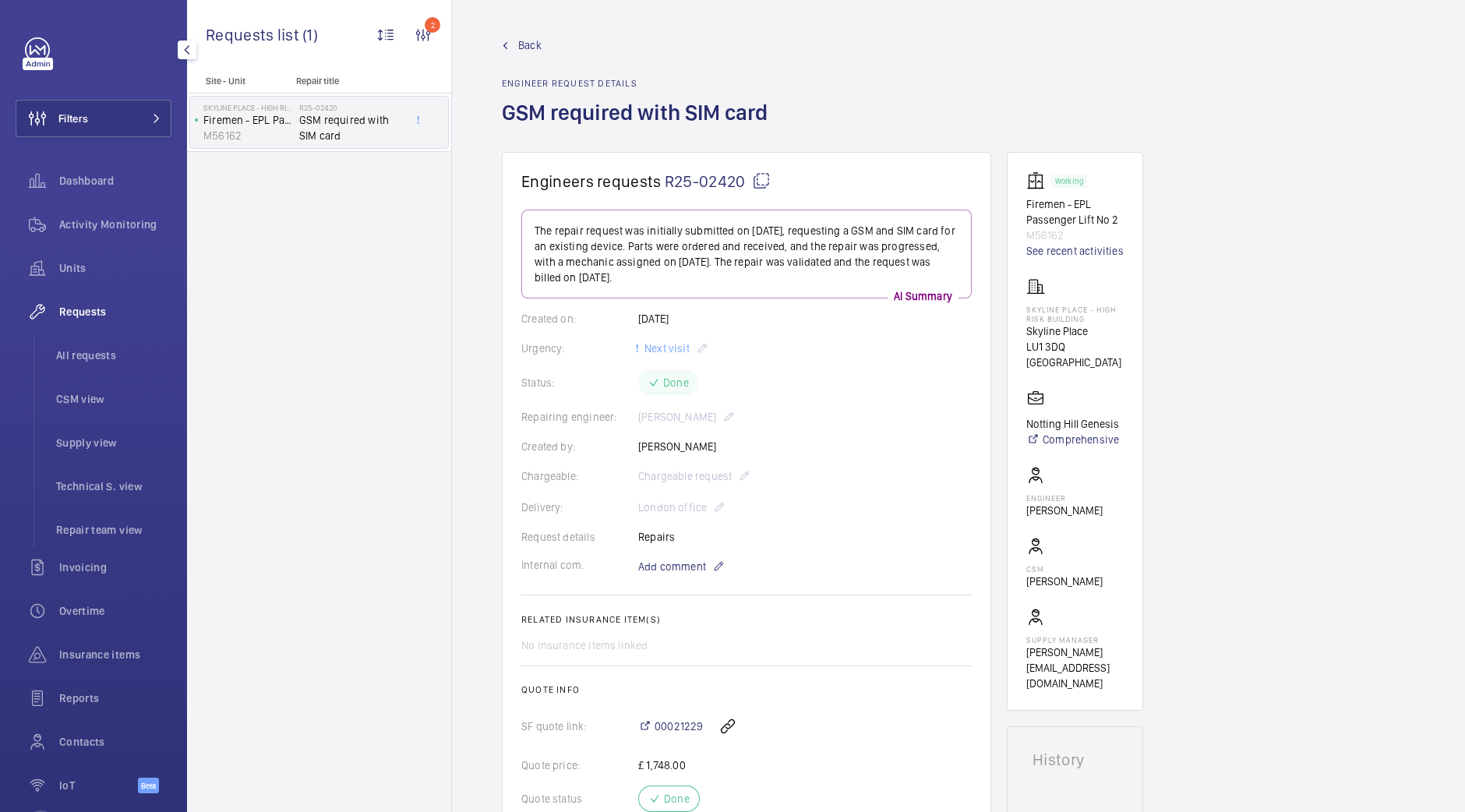
click at [536, 41] on span "Back" at bounding box center [530, 45] width 24 height 16
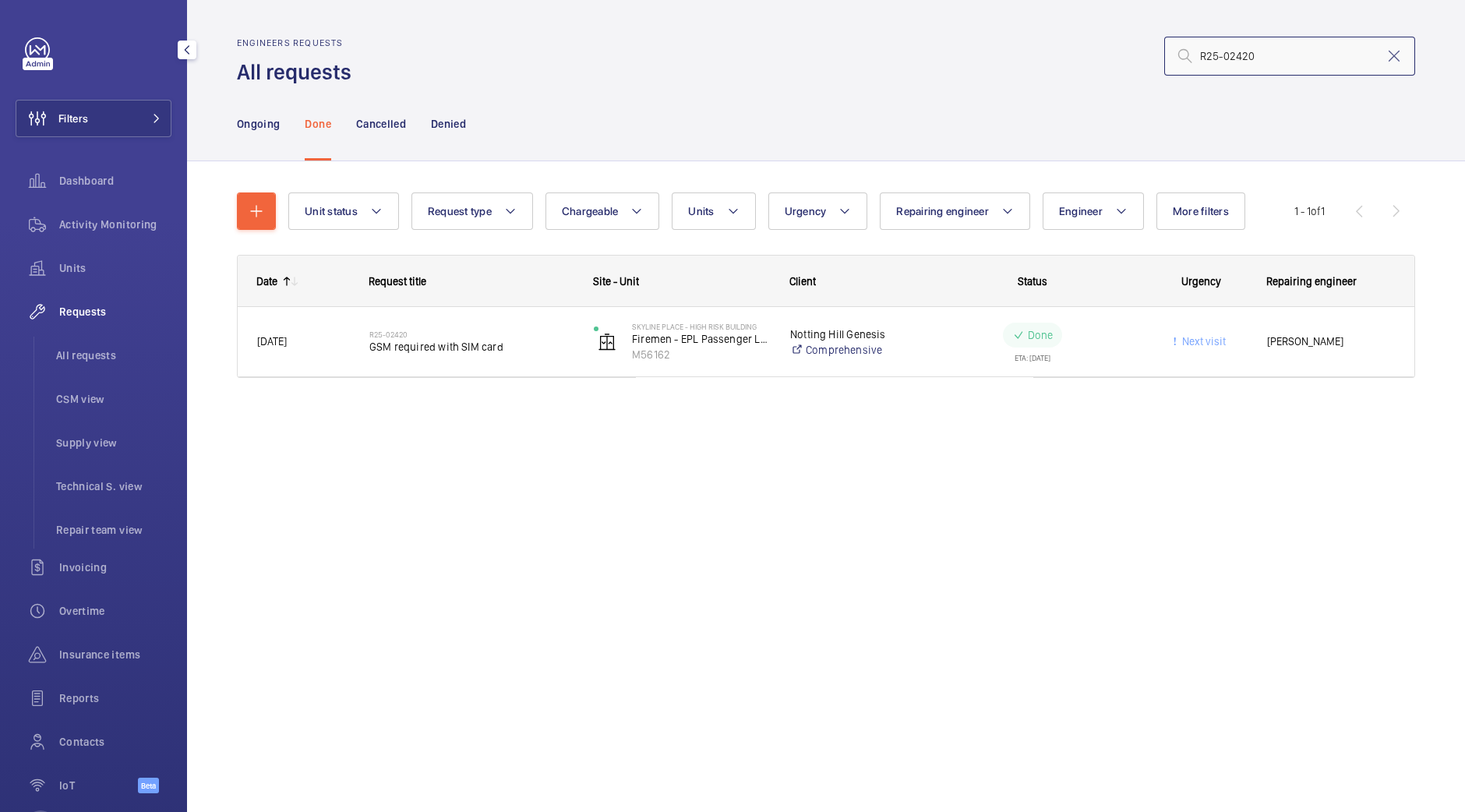
click at [1347, 69] on input "R25-02420" at bounding box center [1290, 55] width 251 height 38
type input "R"
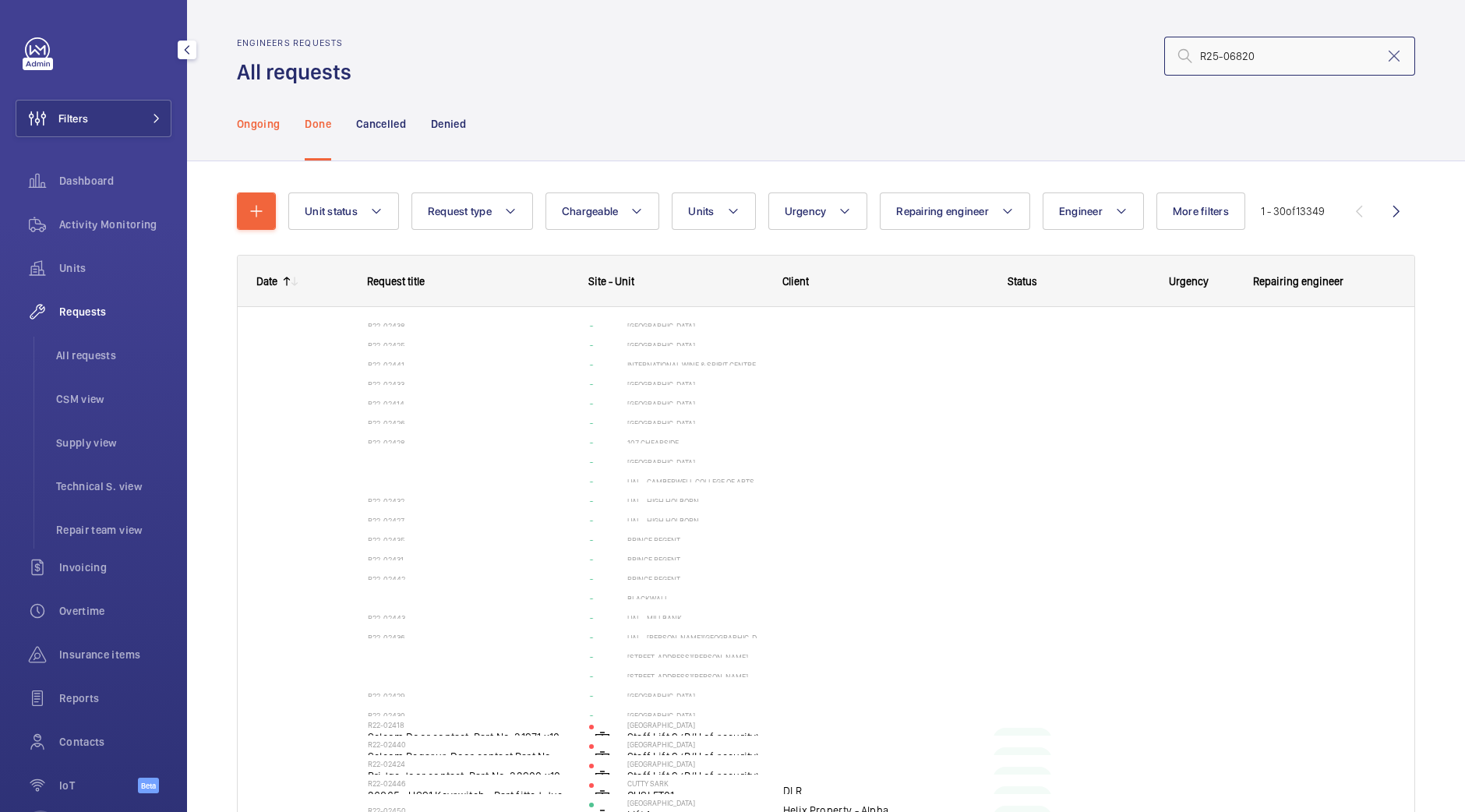
type input "R25-06820"
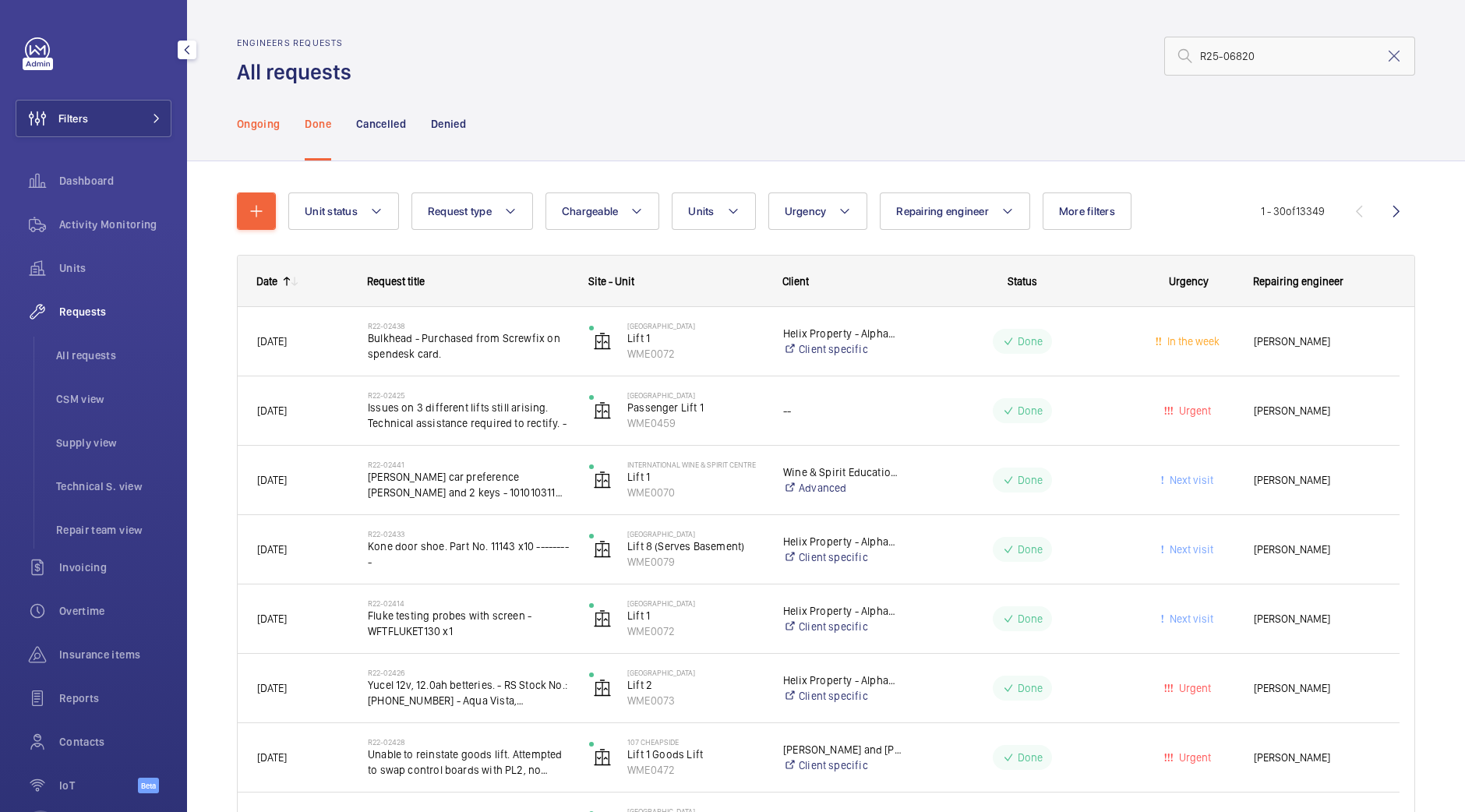
click at [264, 131] on div "Ongoing" at bounding box center [258, 123] width 42 height 74
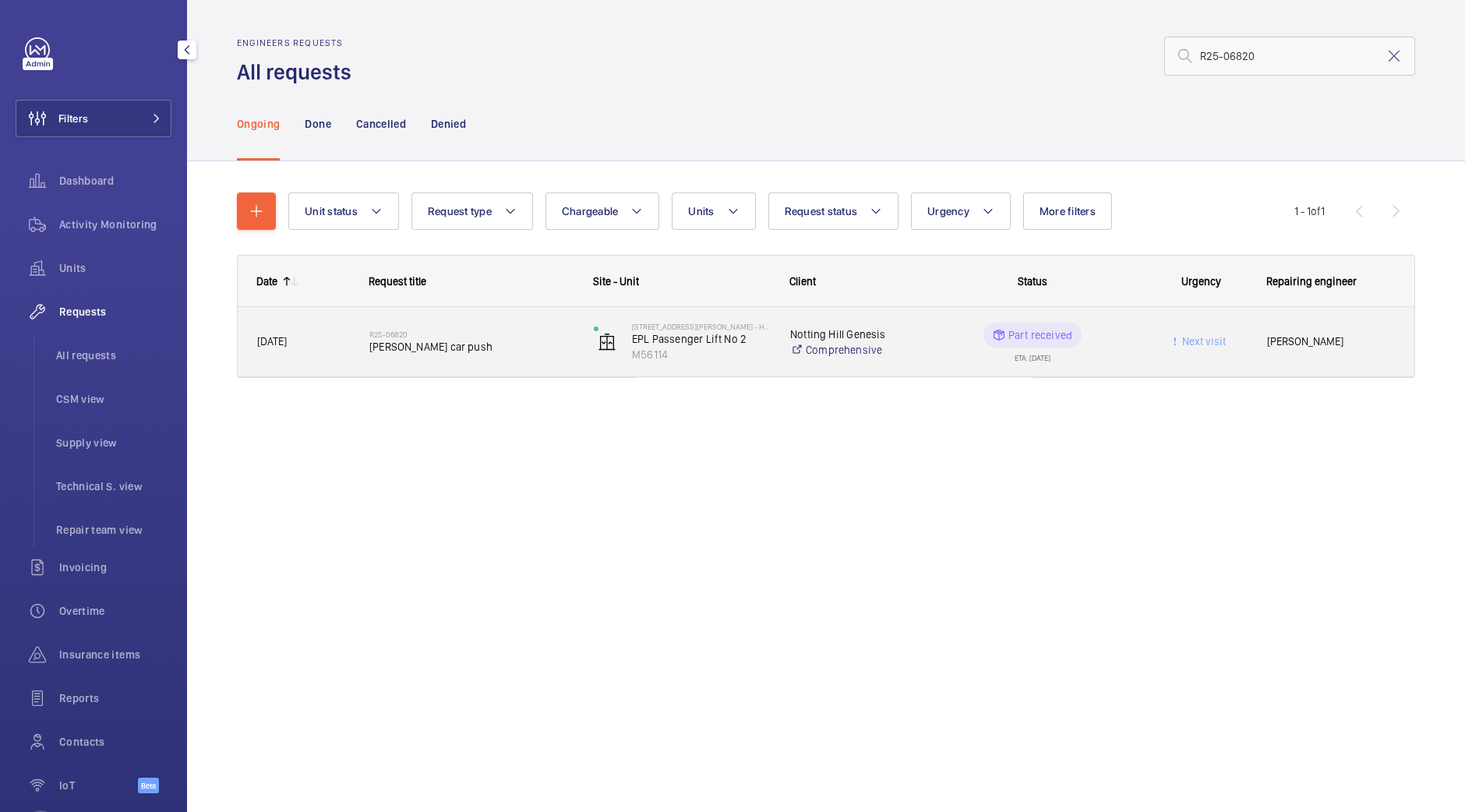
click at [428, 333] on h2 "R25-06820" at bounding box center [471, 333] width 204 height 9
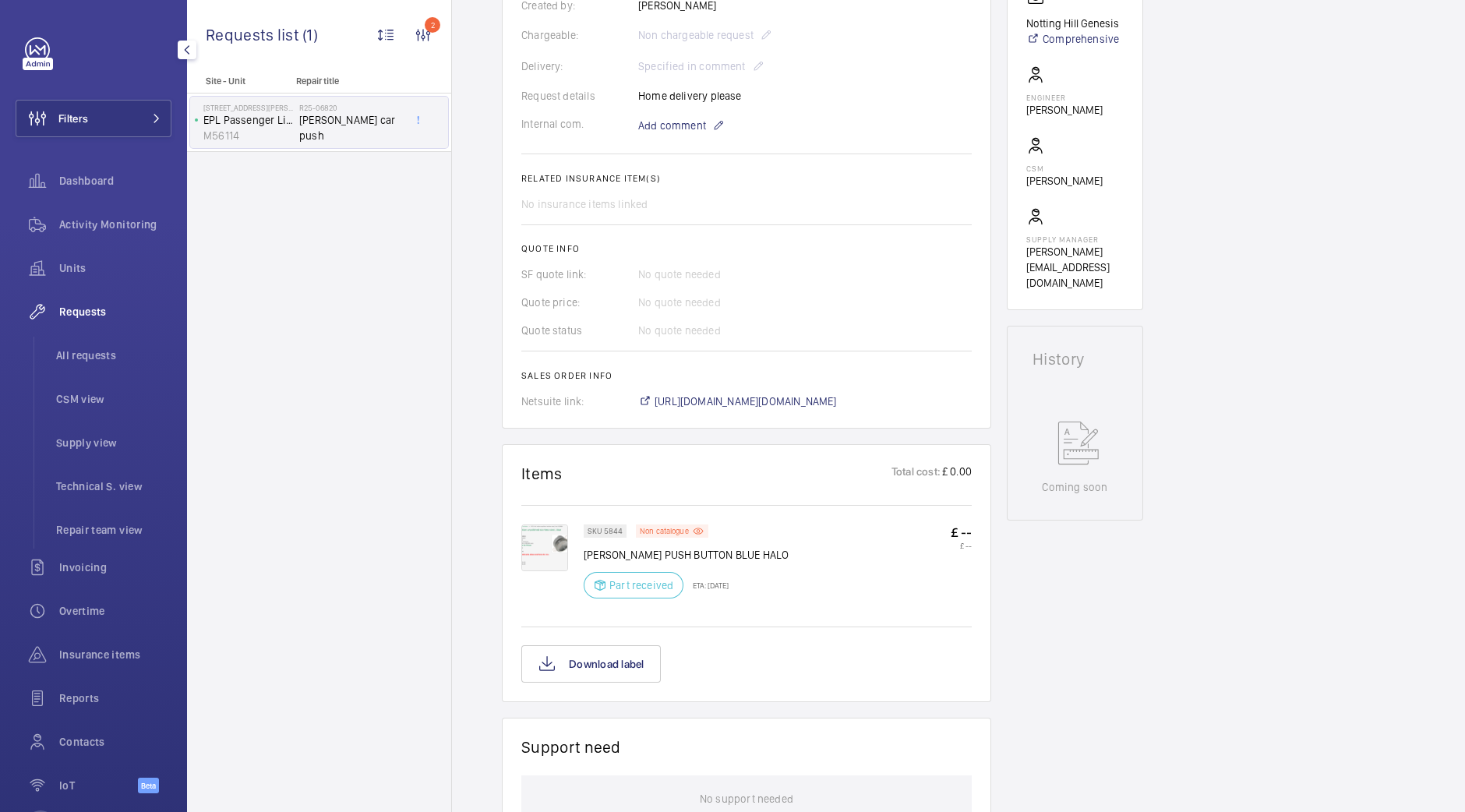
scroll to position [427, 0]
click at [762, 408] on wm-front-card "Engineers requests R25-06820 A repair request was initiated on 2025-05-16 for a…" at bounding box center [747, 74] width 490 height 701
click at [766, 406] on span "https://6461500.app.netsuite.com/app/accounting/transactions/salesord.nl?id=283…" at bounding box center [745, 399] width 183 height 16
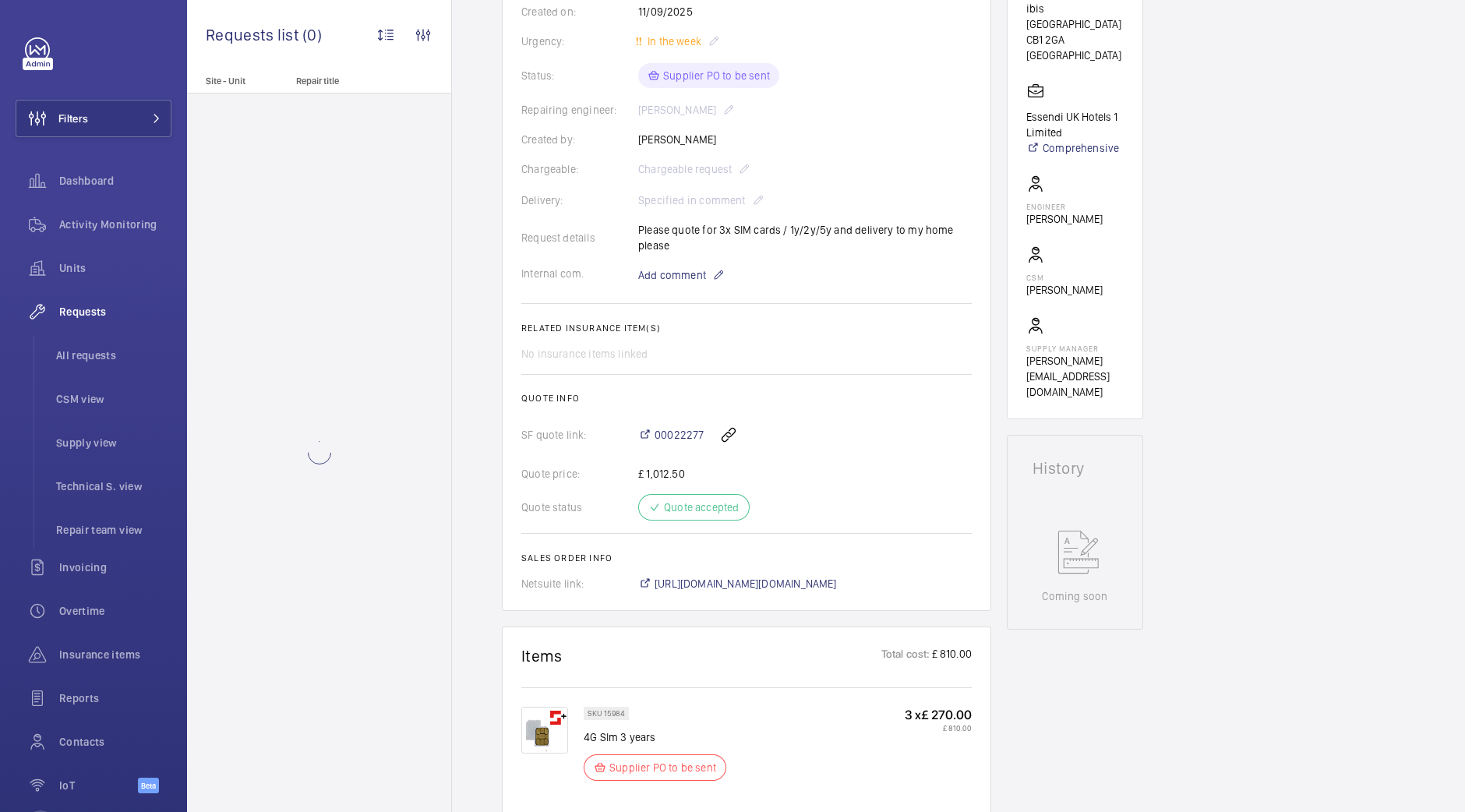
scroll to position [437, 0]
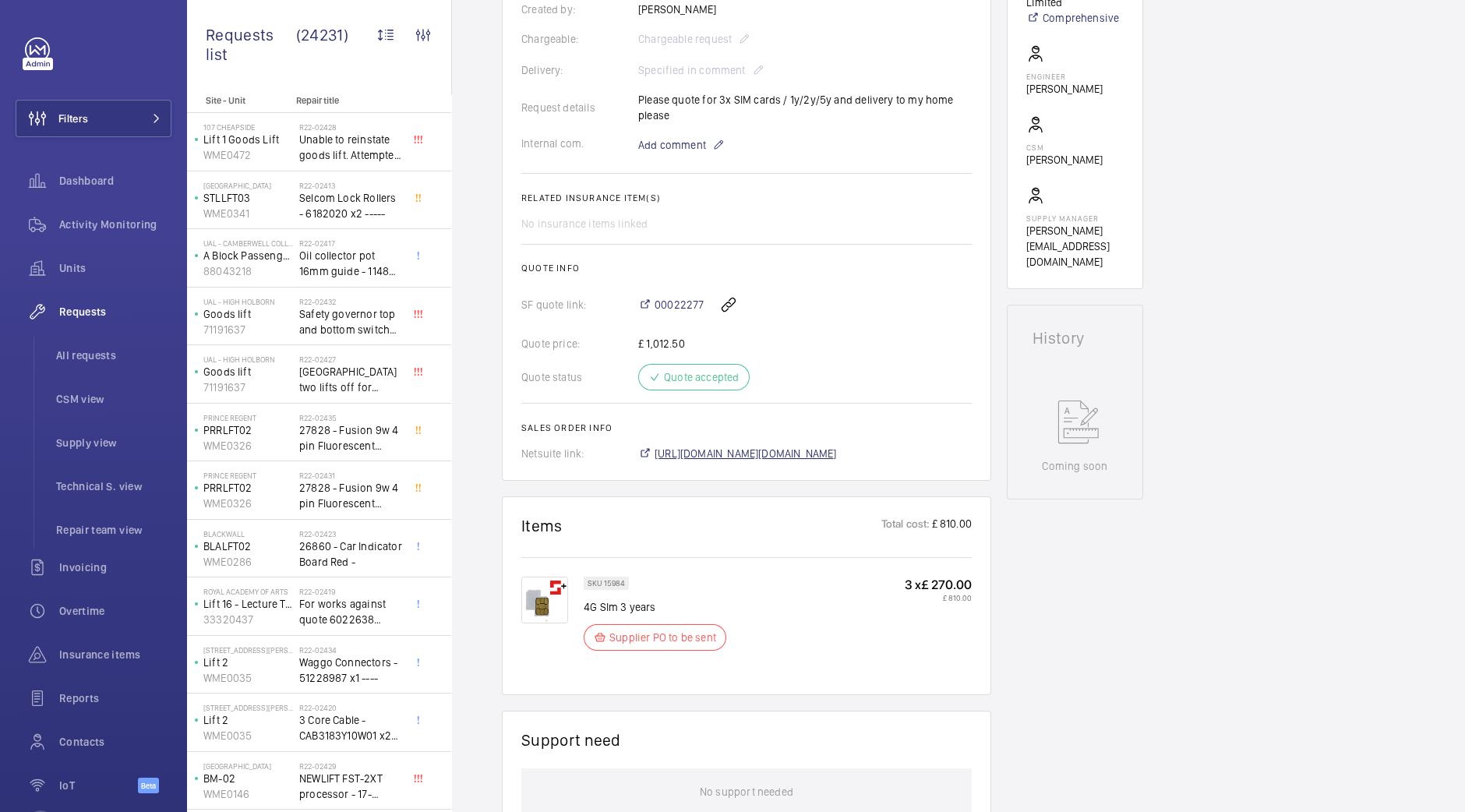
click at [818, 460] on span "https://6461500.app.netsuite.com/app/accounting/transactions/salesord.nl?id=307…" at bounding box center [745, 454] width 183 height 16
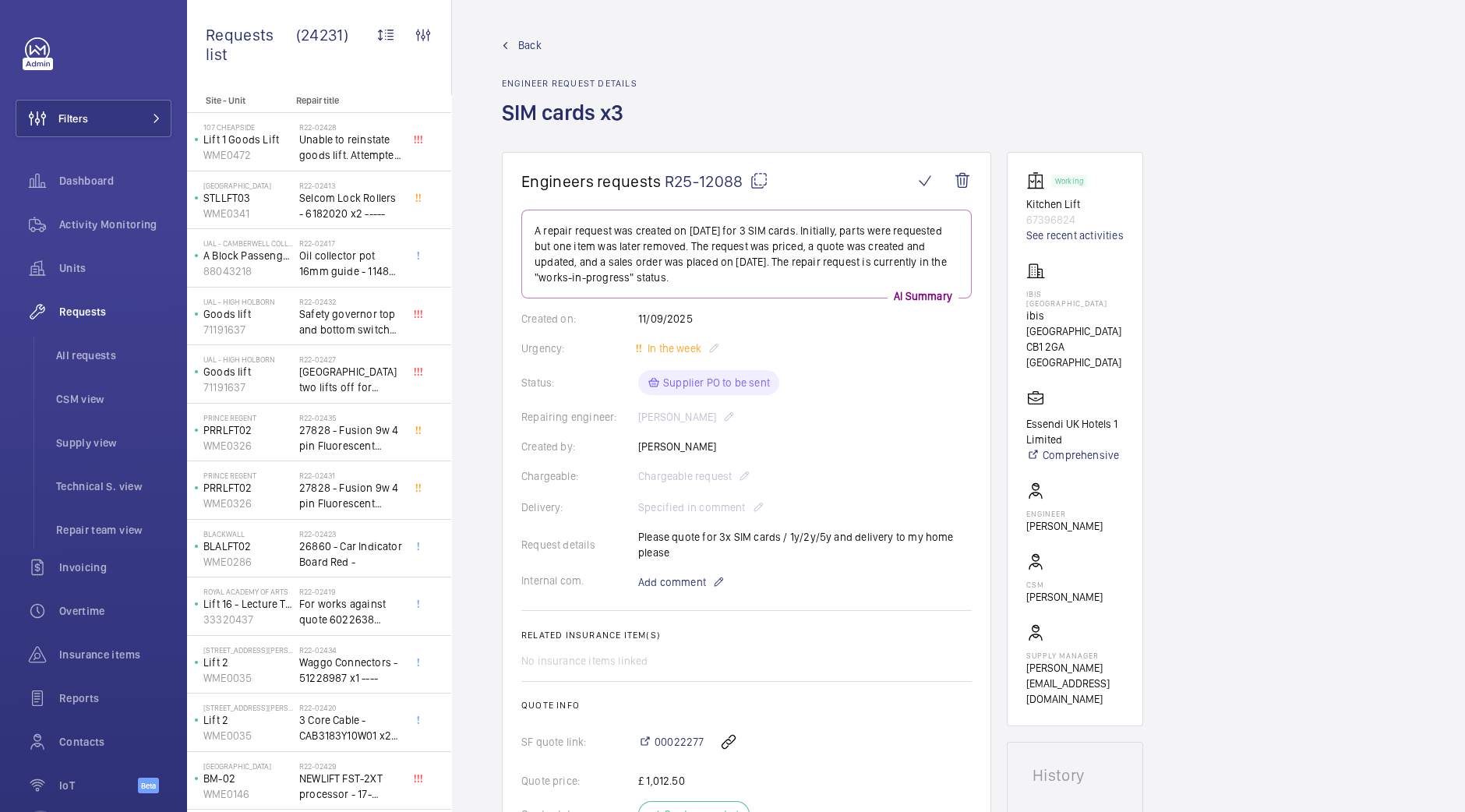
click at [761, 187] on mat-icon at bounding box center [759, 181] width 19 height 19
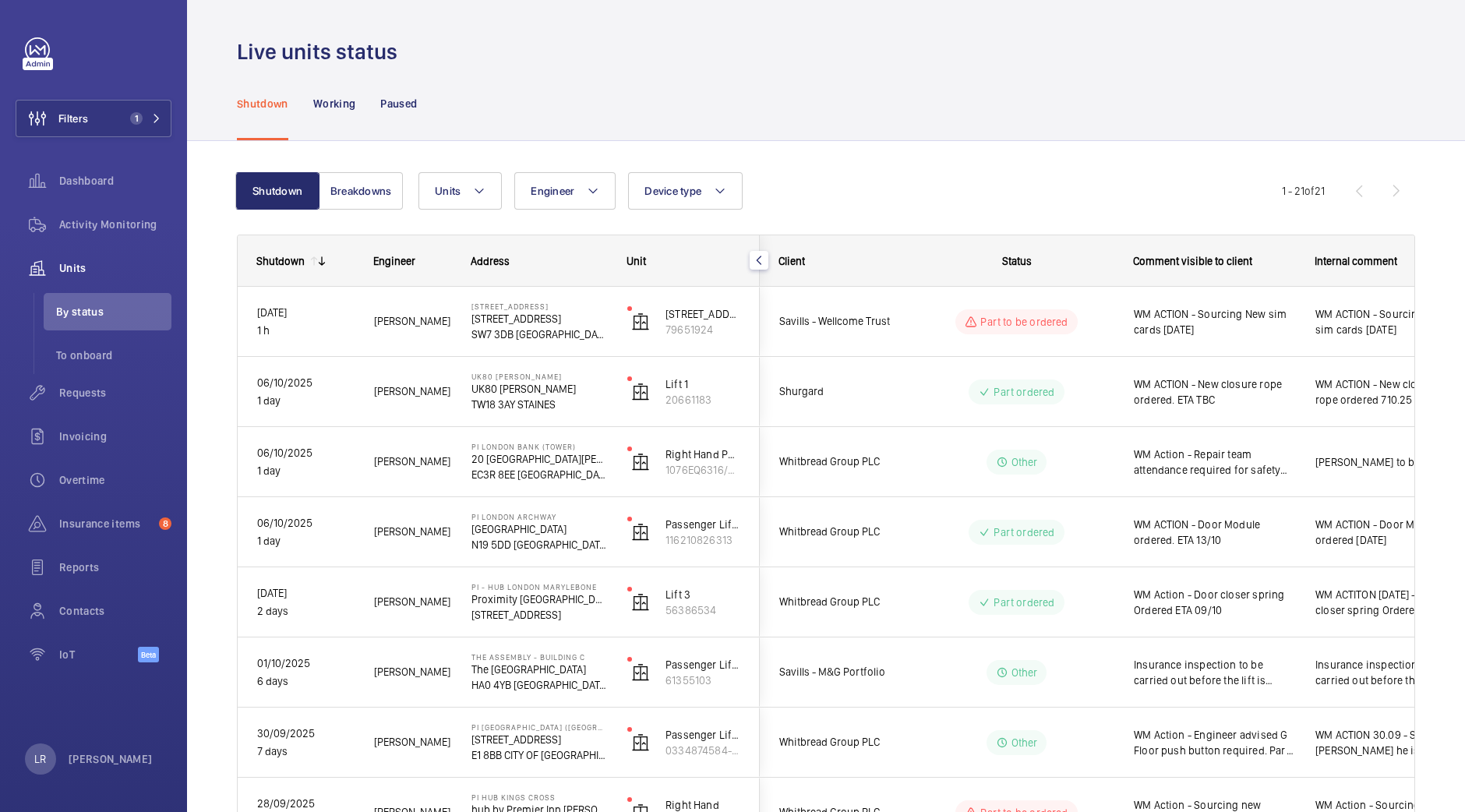
scroll to position [194, 0]
